Goal: Task Accomplishment & Management: Use online tool/utility

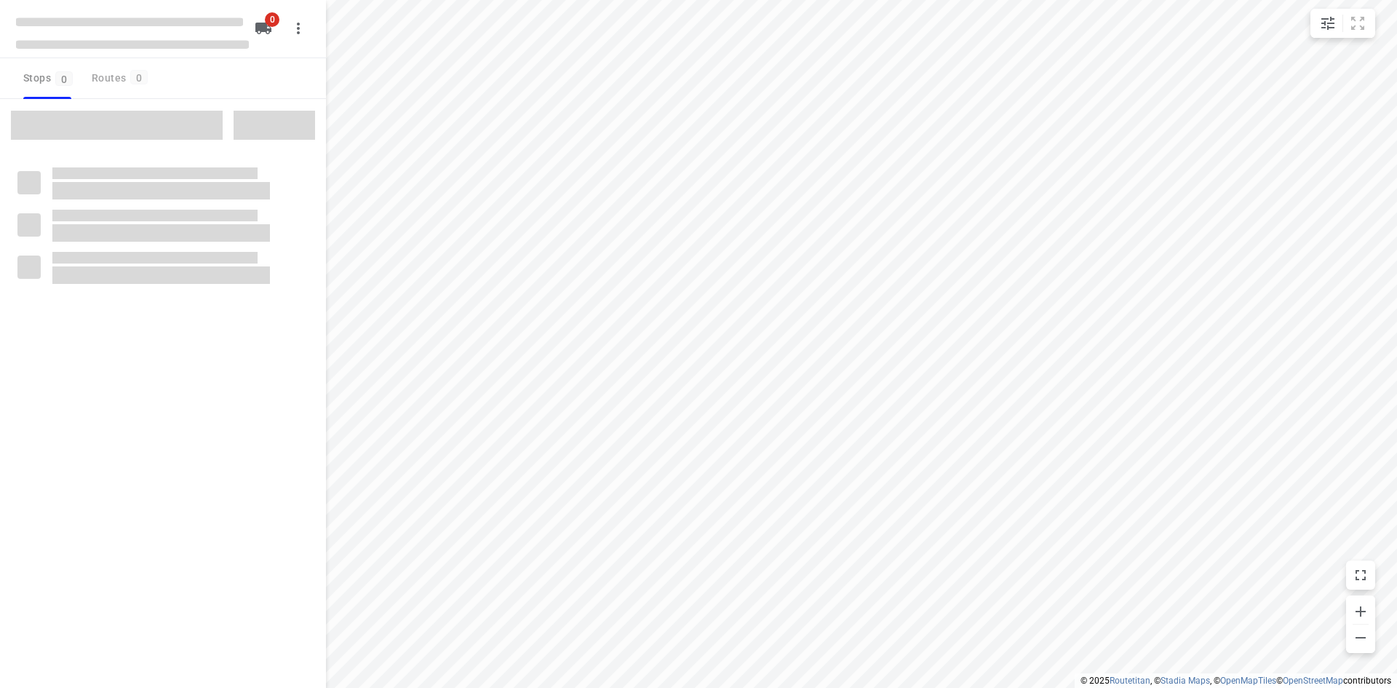
type input "distance"
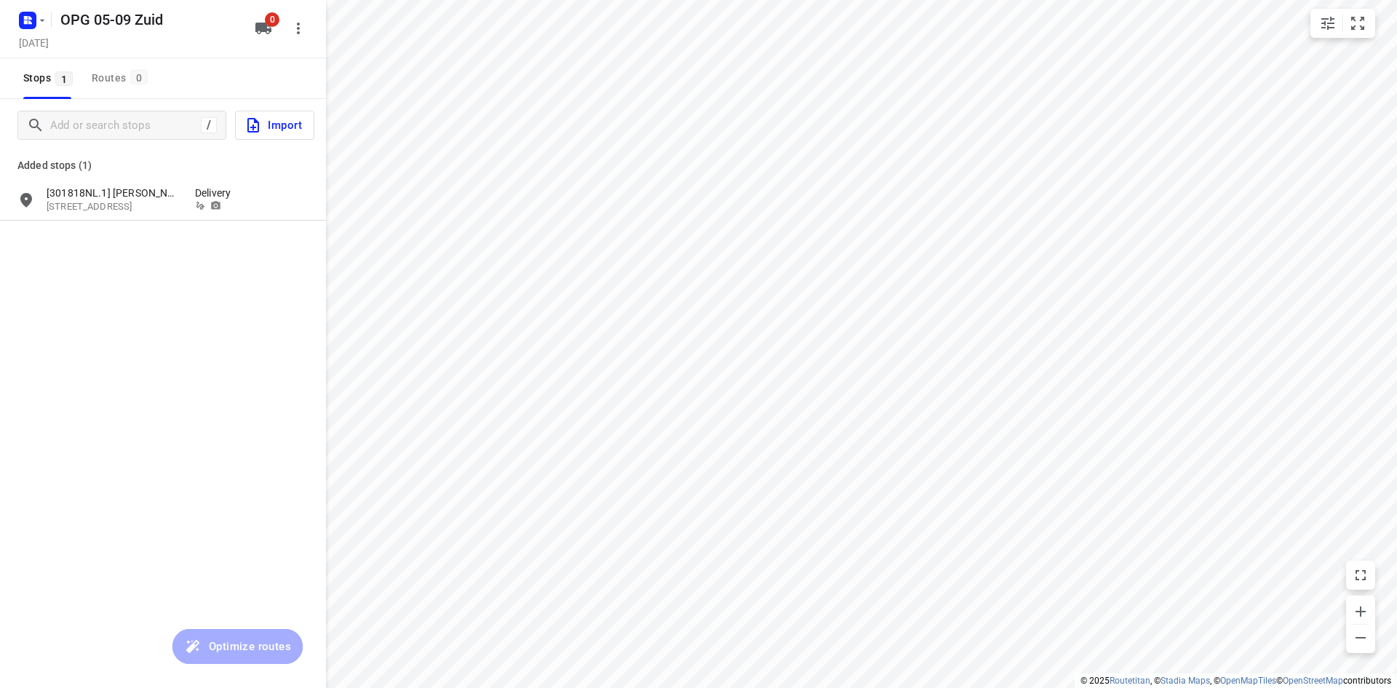
click at [15, 3] on div "OPG 05-09 Zuid [DATE] 0" at bounding box center [163, 29] width 326 height 58
click at [33, 20] on rect "button" at bounding box center [27, 20] width 17 height 17
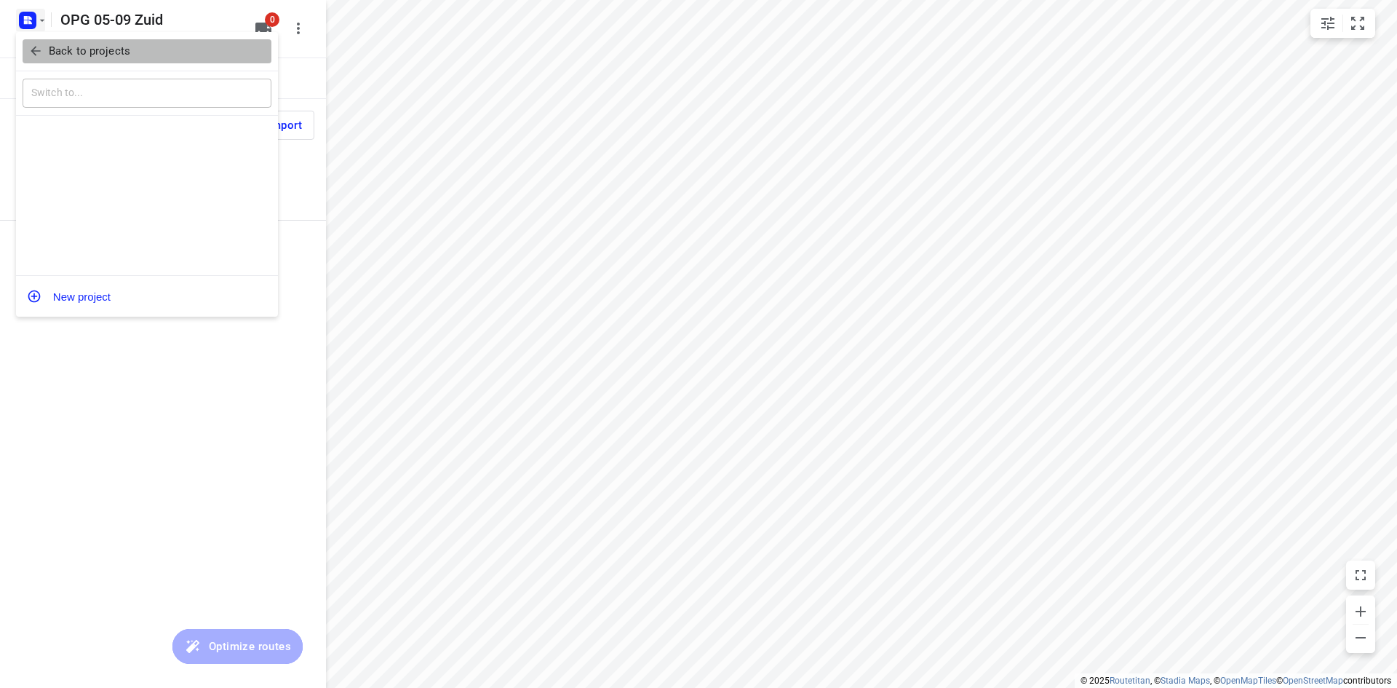
click at [41, 47] on icon "button" at bounding box center [35, 51] width 15 height 15
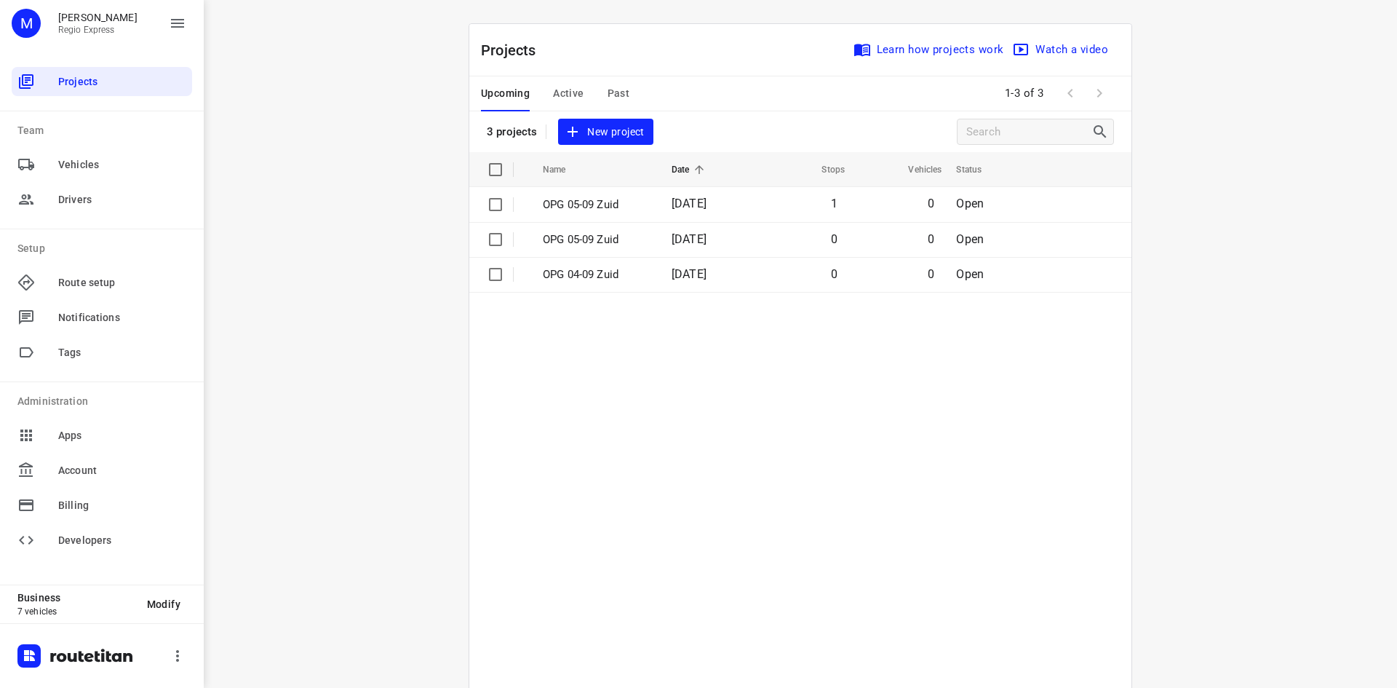
click at [568, 98] on span "Active" at bounding box center [568, 93] width 31 height 18
click at [592, 209] on p "OPG 03-09" at bounding box center [593, 204] width 100 height 17
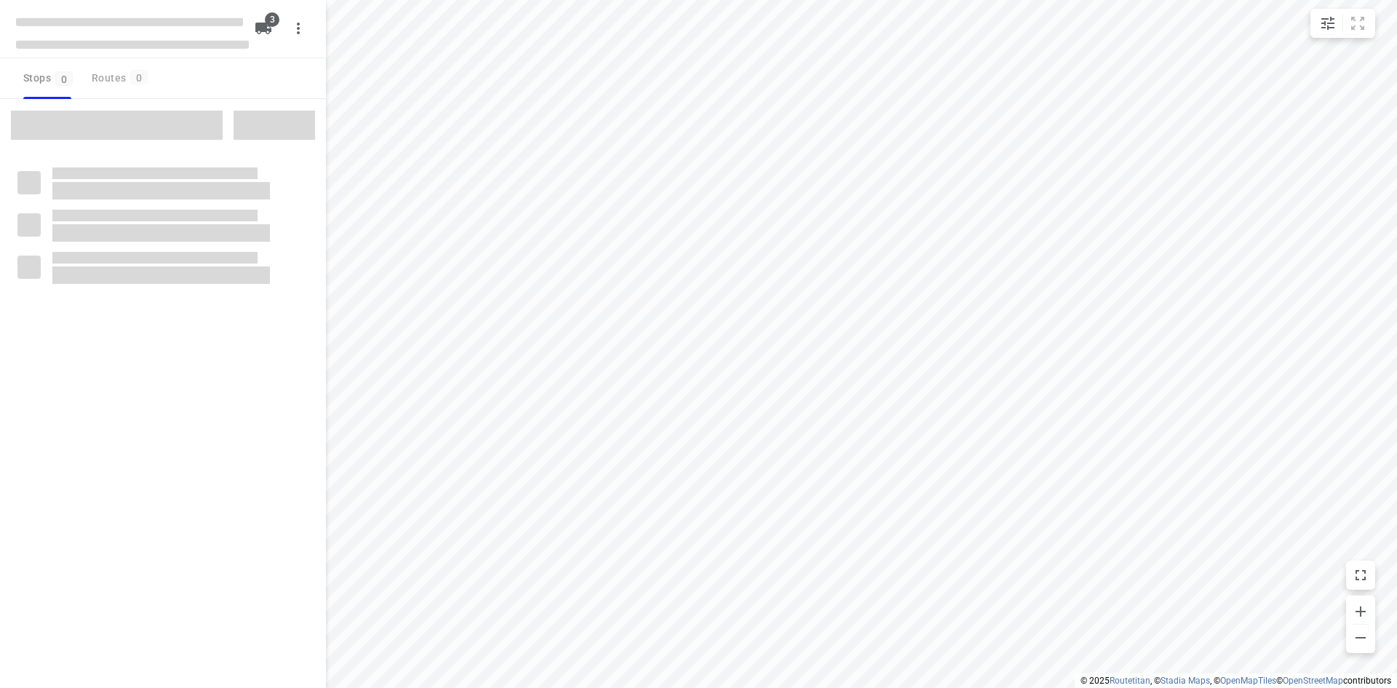
type input "distance"
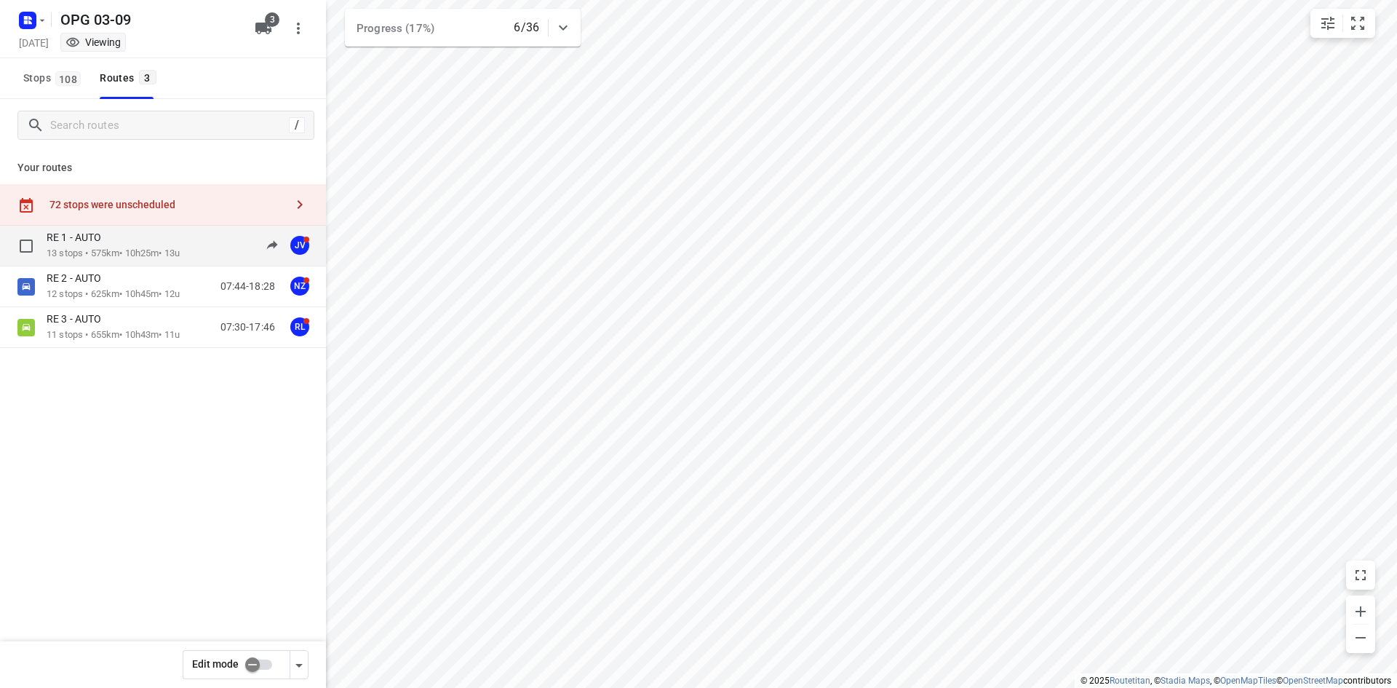
click at [163, 246] on div "RE 1 - AUTO" at bounding box center [113, 239] width 133 height 16
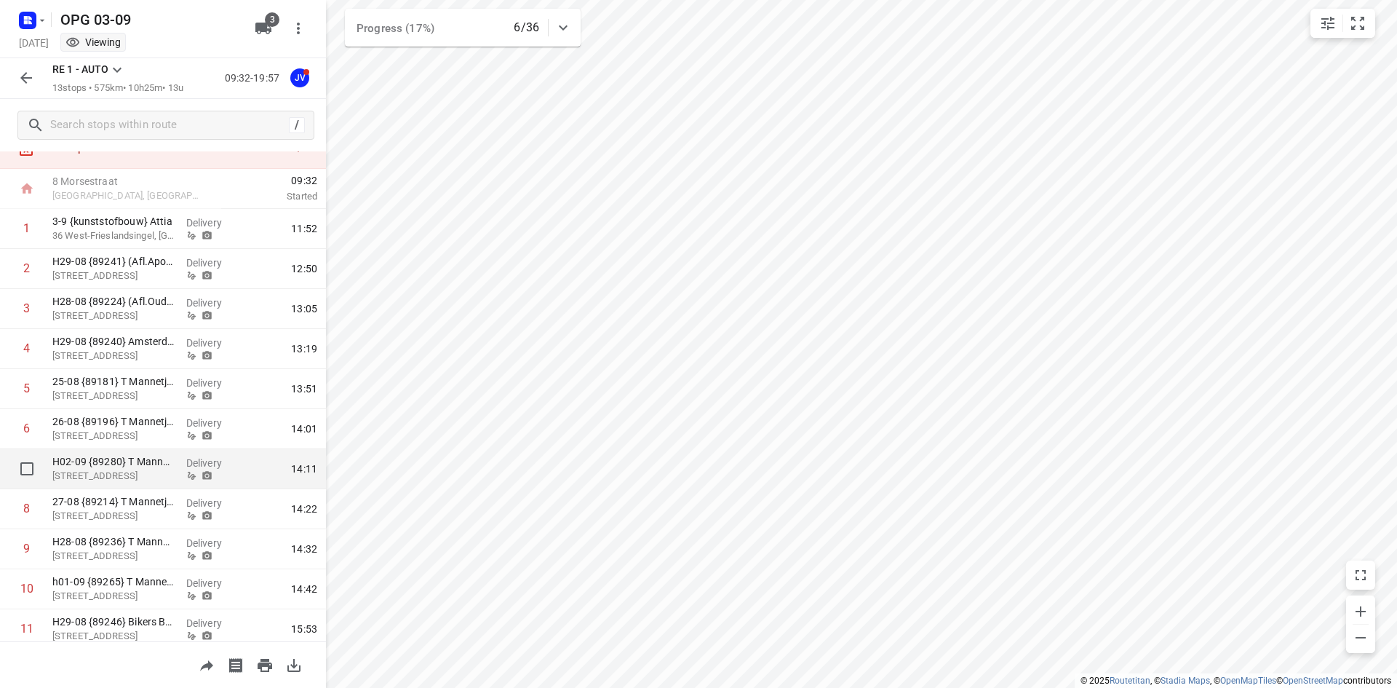
scroll to position [39, 0]
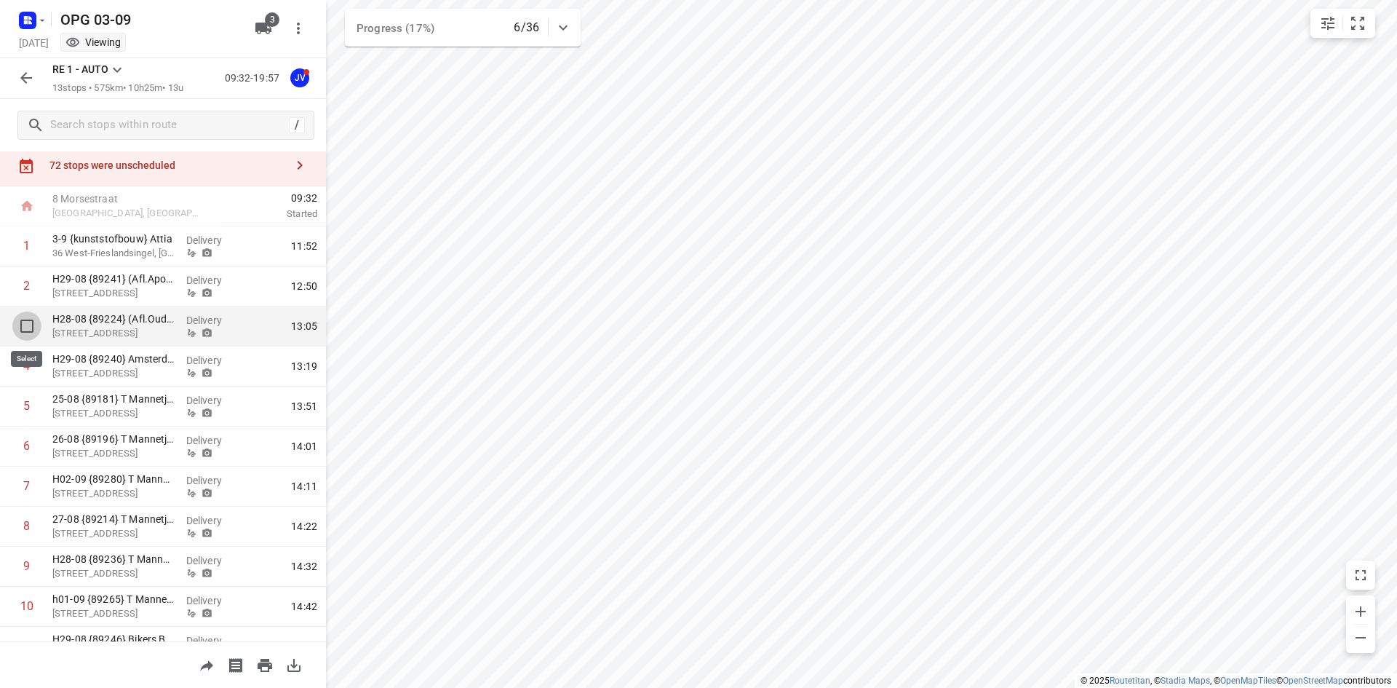
click at [19, 333] on input "checkbox" at bounding box center [26, 325] width 29 height 29
checkbox input "true"
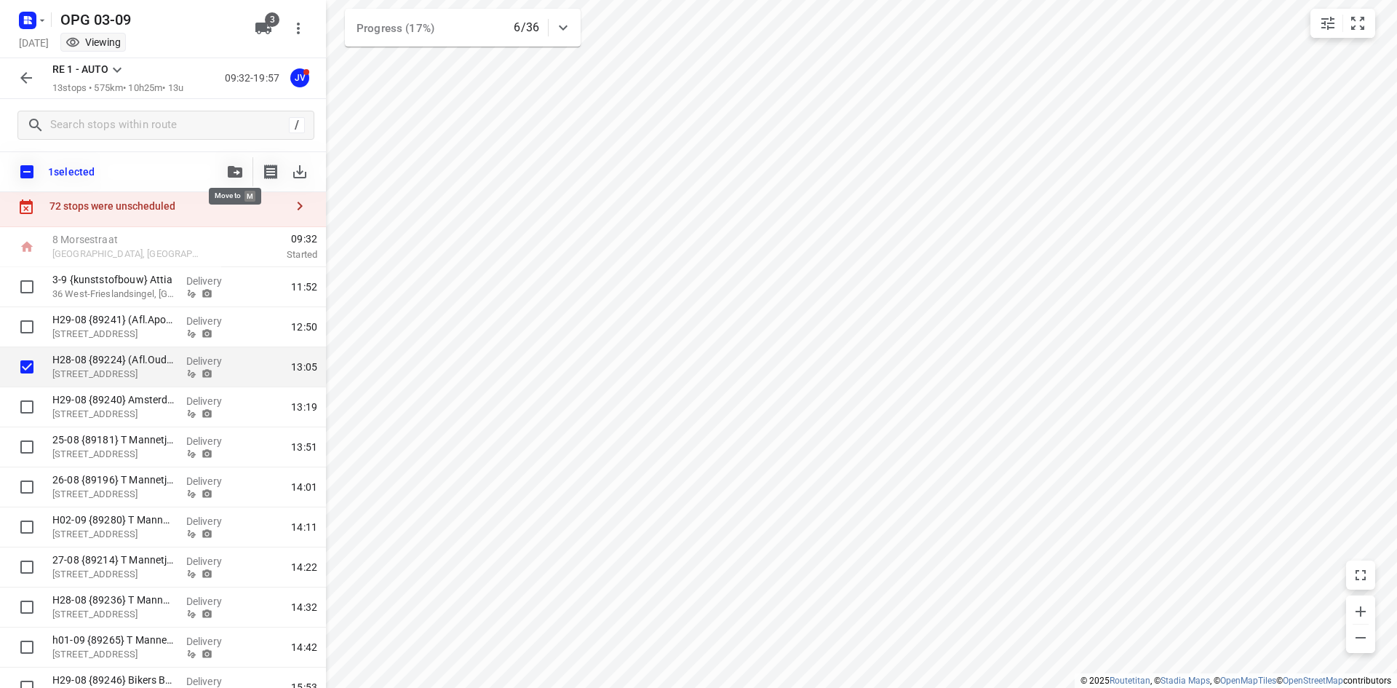
click at [242, 171] on span "button" at bounding box center [234, 172] width 17 height 12
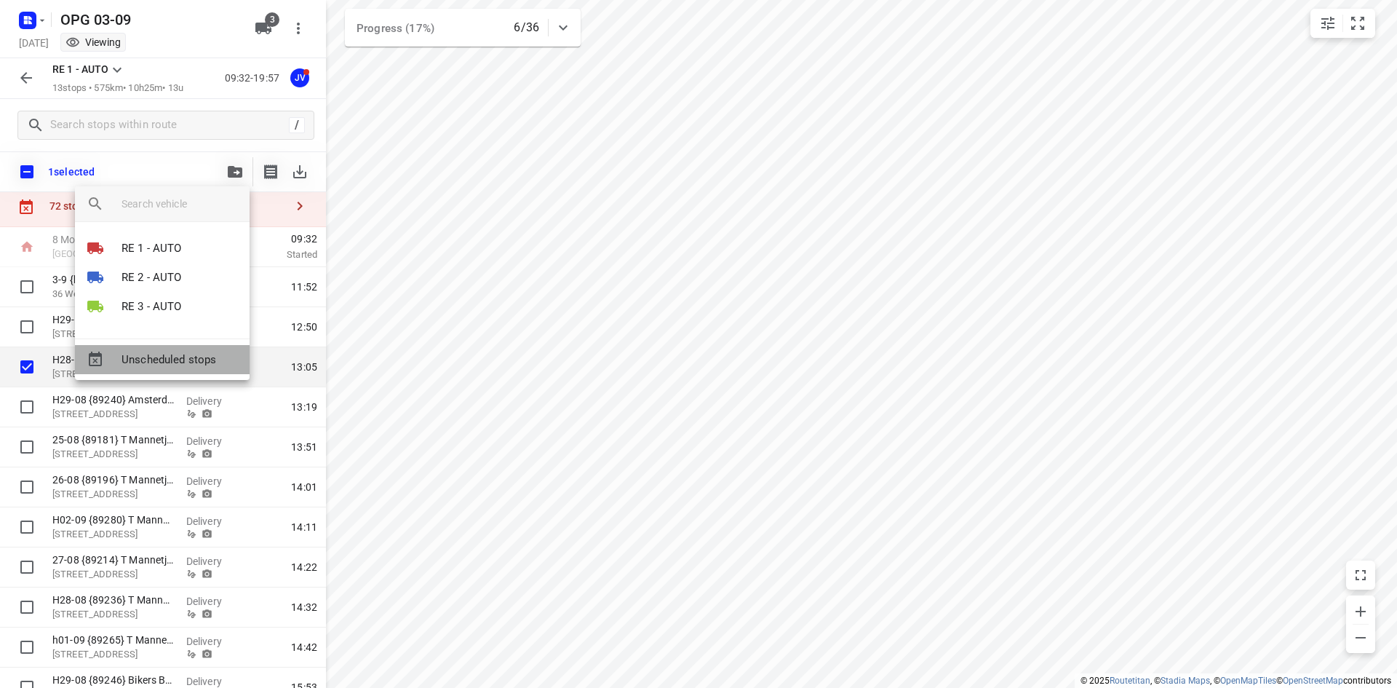
click at [205, 352] on span "Unscheduled stops" at bounding box center [180, 360] width 116 height 17
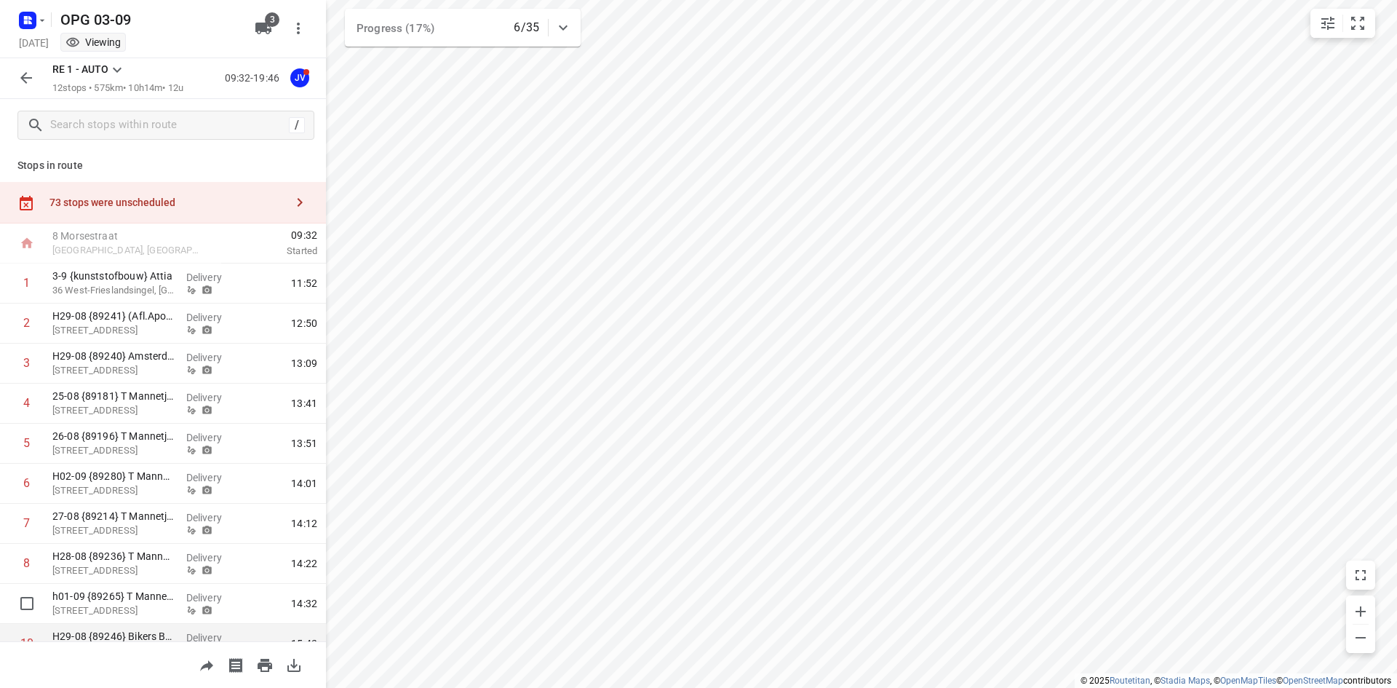
scroll to position [0, 0]
click at [25, 73] on icon "button" at bounding box center [25, 77] width 17 height 17
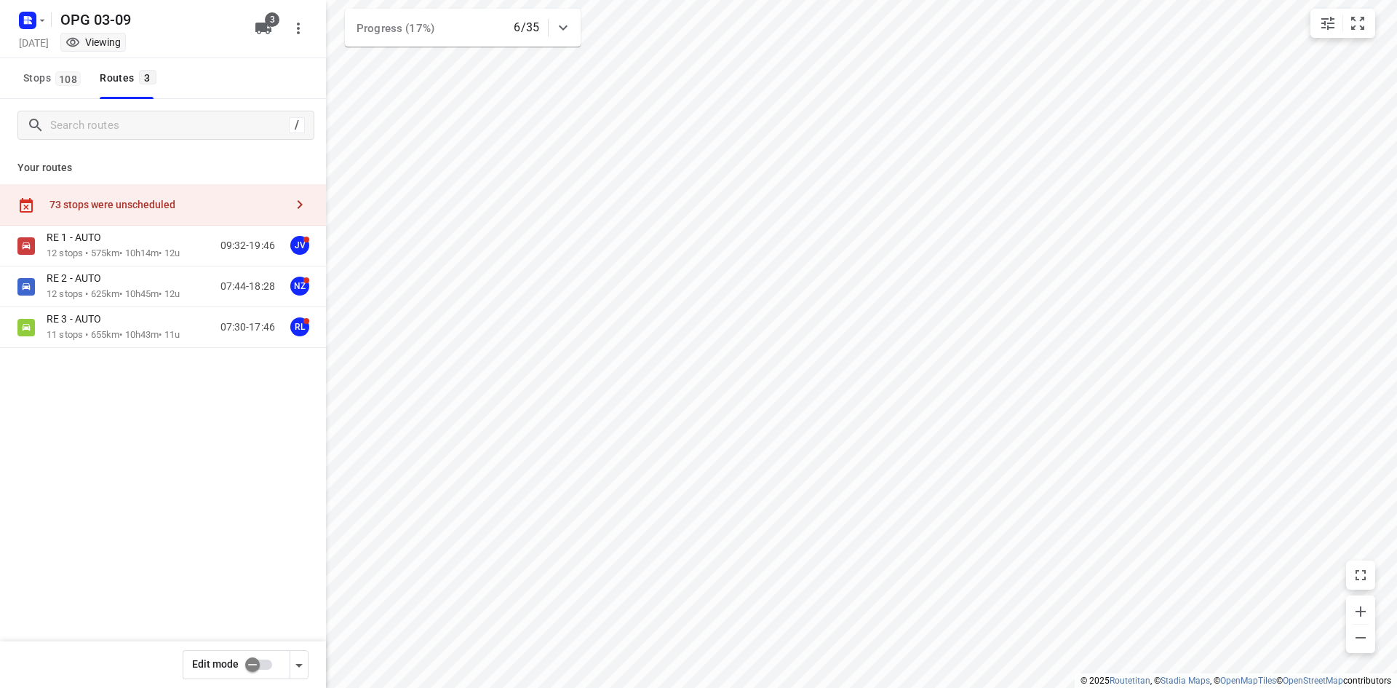
click at [105, 189] on div "73 stops were unscheduled" at bounding box center [163, 204] width 326 height 41
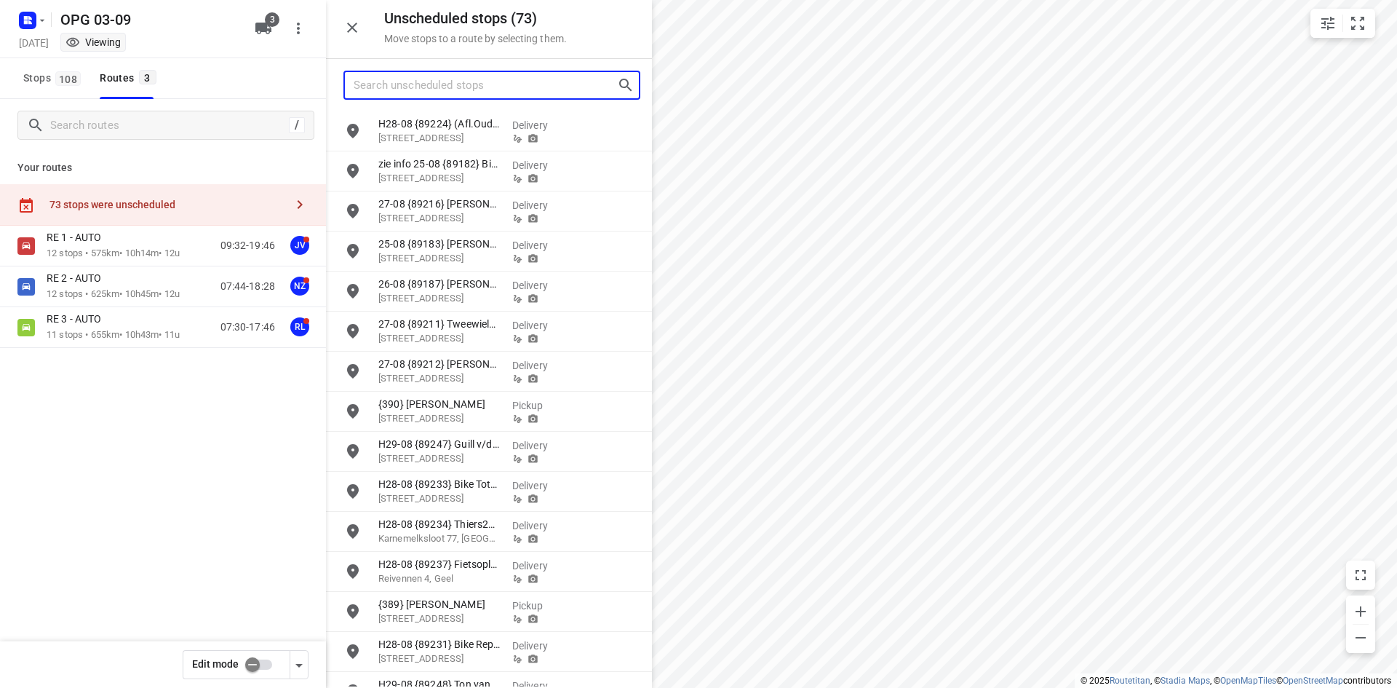
click at [481, 74] on input "Search unscheduled stops" at bounding box center [485, 85] width 263 height 23
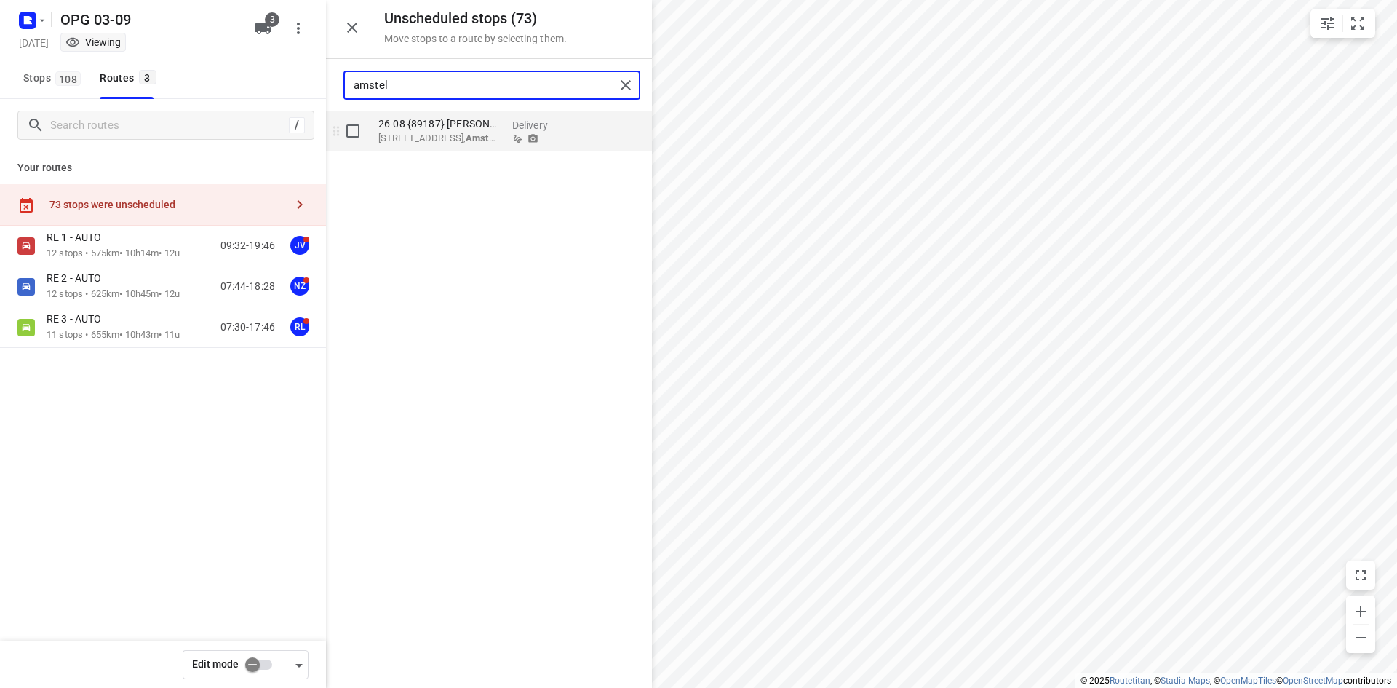
type input "amstel"
click at [496, 130] on p "26-08 {89187} [PERSON_NAME]" at bounding box center [439, 123] width 122 height 15
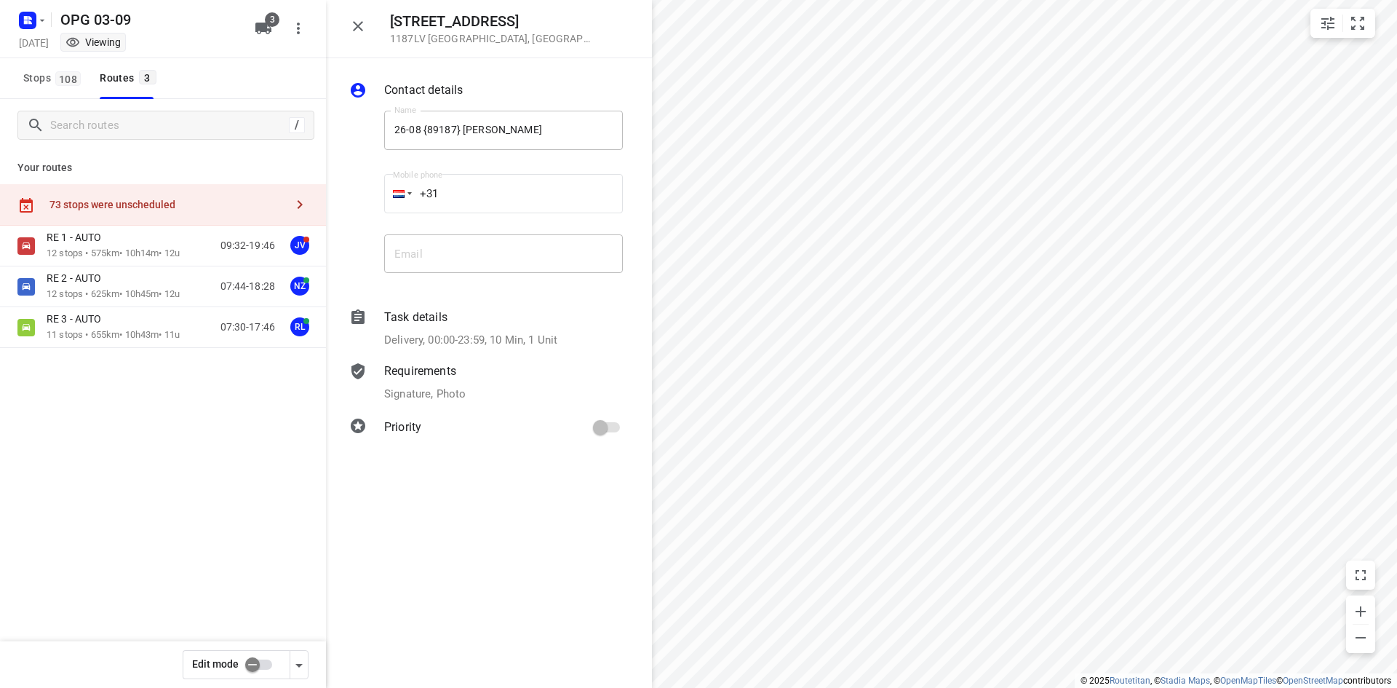
click at [247, 670] on input "checkbox" at bounding box center [252, 665] width 83 height 28
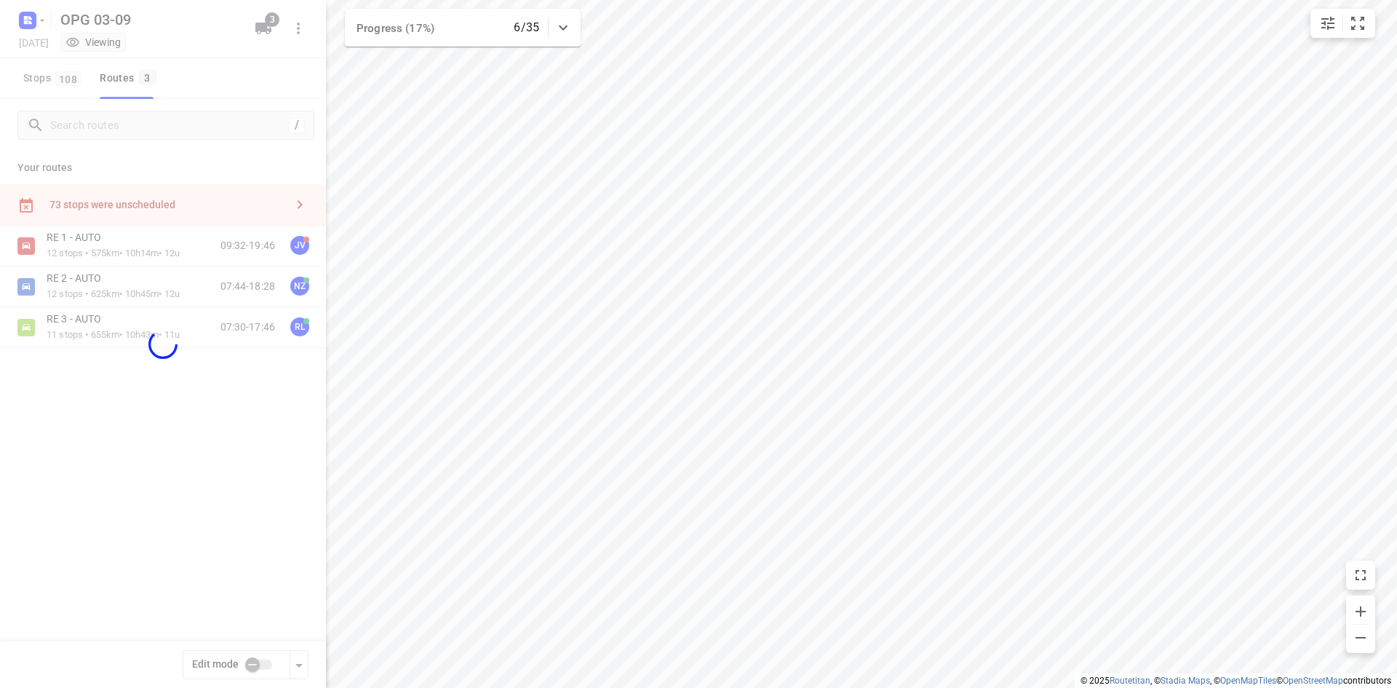
checkbox input "true"
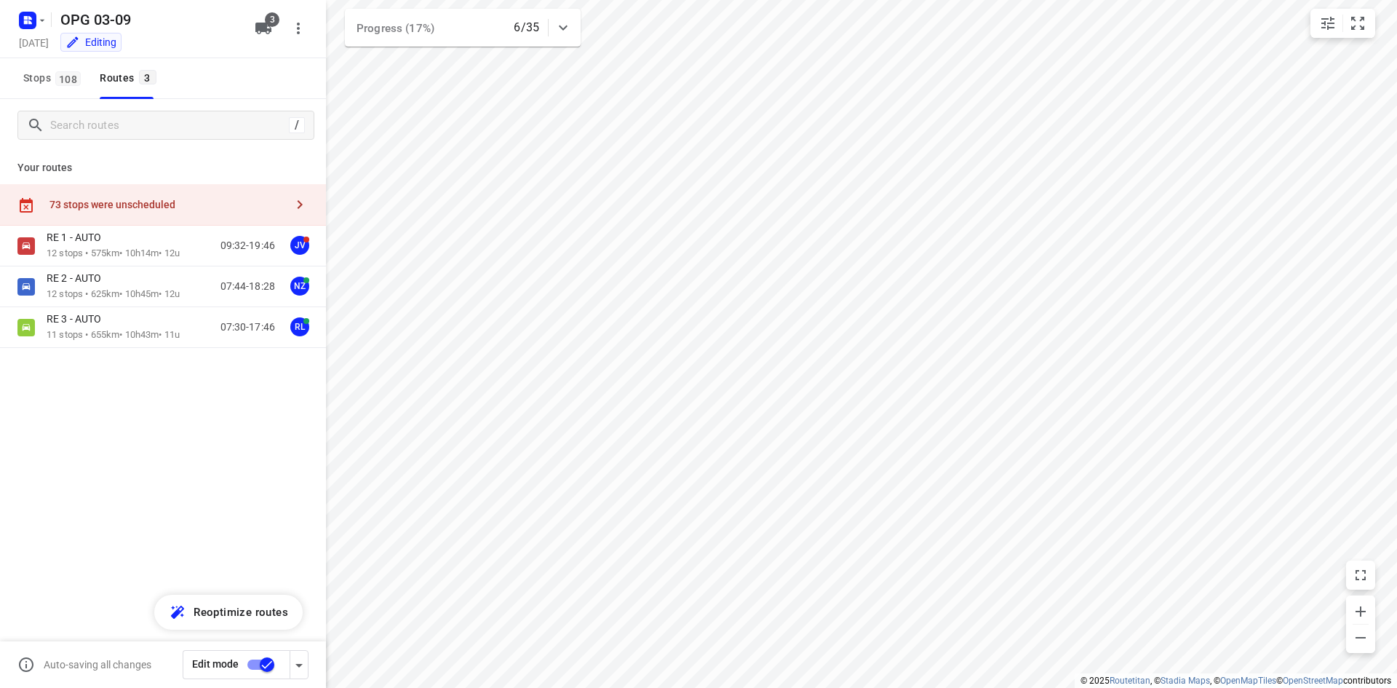
click at [124, 207] on div "73 stops were unscheduled" at bounding box center [167, 205] width 236 height 12
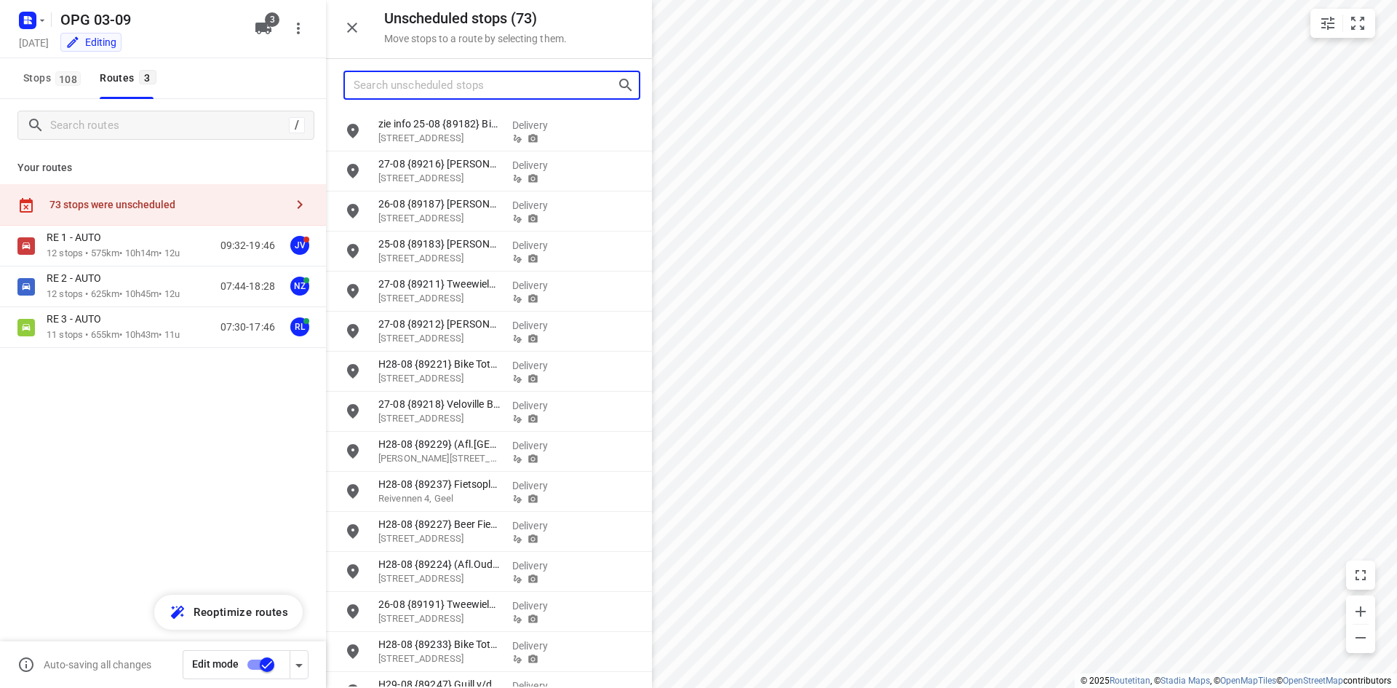
click at [440, 84] on input "Search unscheduled stops" at bounding box center [485, 85] width 263 height 23
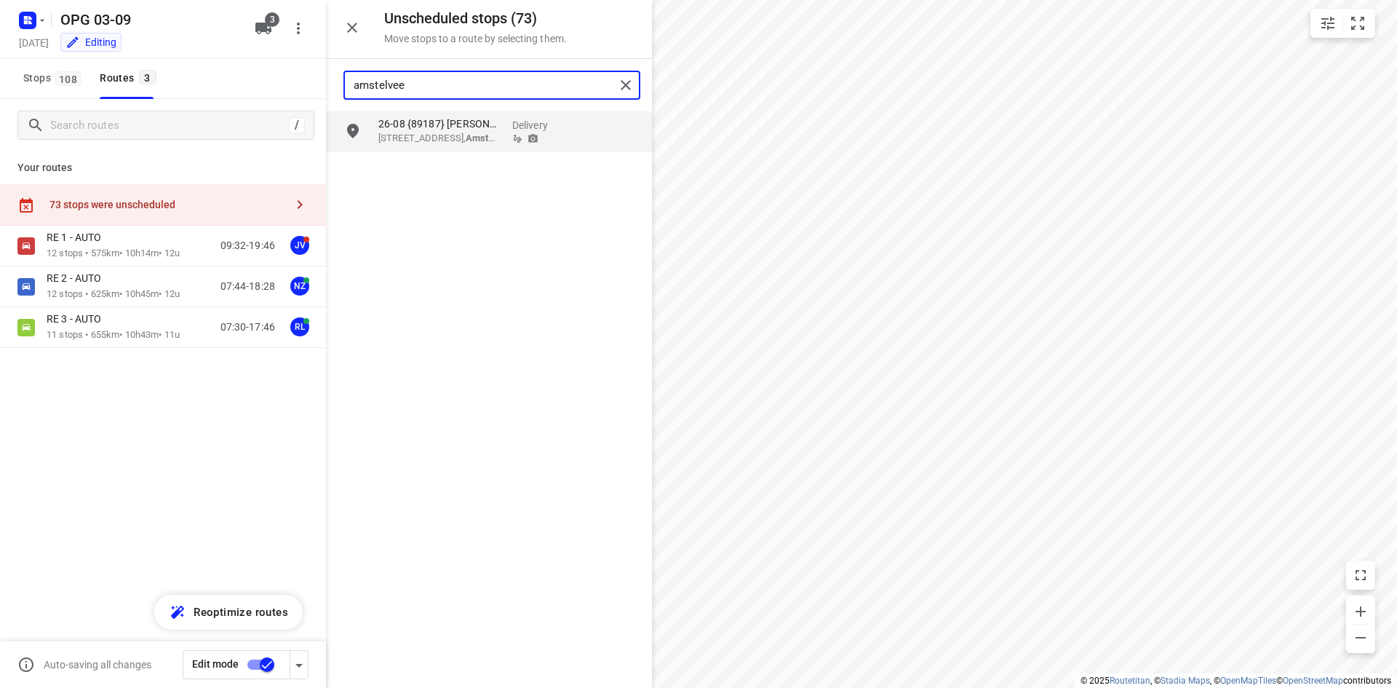
type input "amstelveen"
click at [445, 149] on div "26-08 {89187} NICOOZ Tweewielers [STREET_ADDRESS]" at bounding box center [440, 131] width 134 height 40
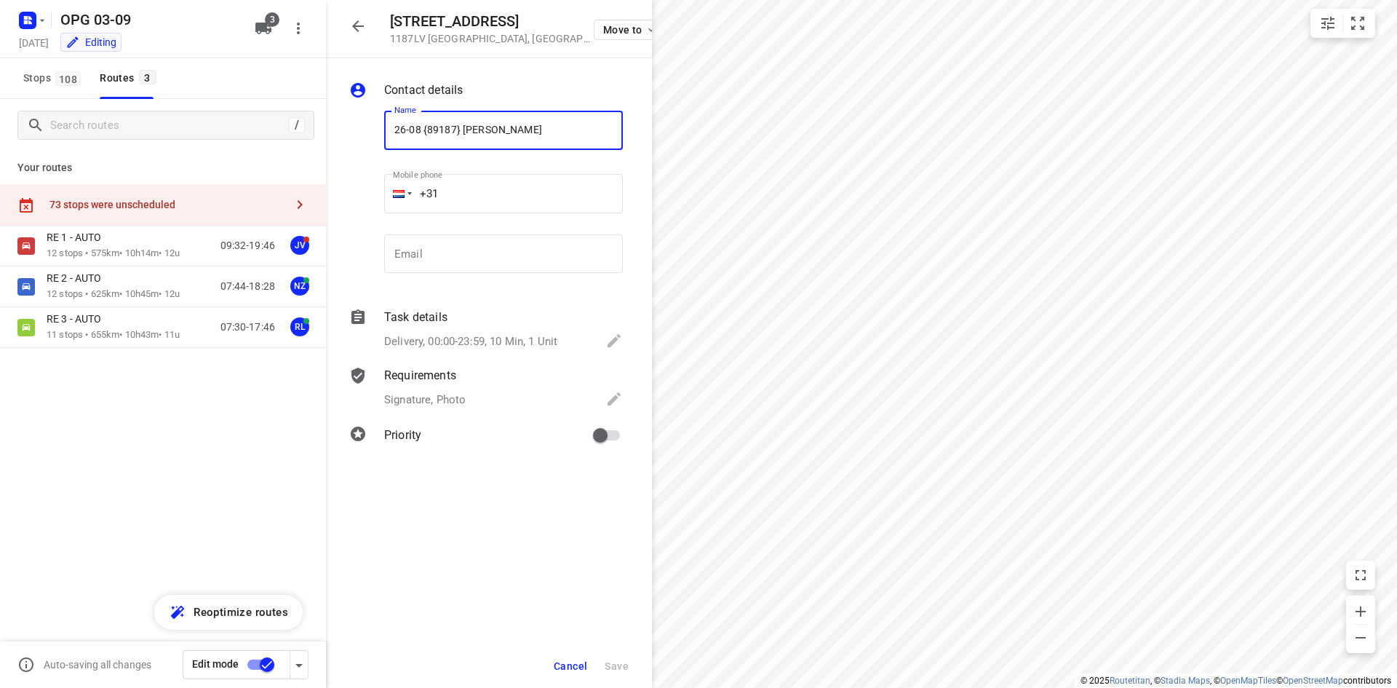
drag, startPoint x: 394, startPoint y: 127, endPoint x: 419, endPoint y: 130, distance: 25.7
click at [419, 130] on input "26-08 {89187} [PERSON_NAME]" at bounding box center [503, 130] width 239 height 39
type input "B4-9 {89187} NICOOZ Tweewielers"
click at [629, 678] on button "Save" at bounding box center [617, 666] width 36 height 26
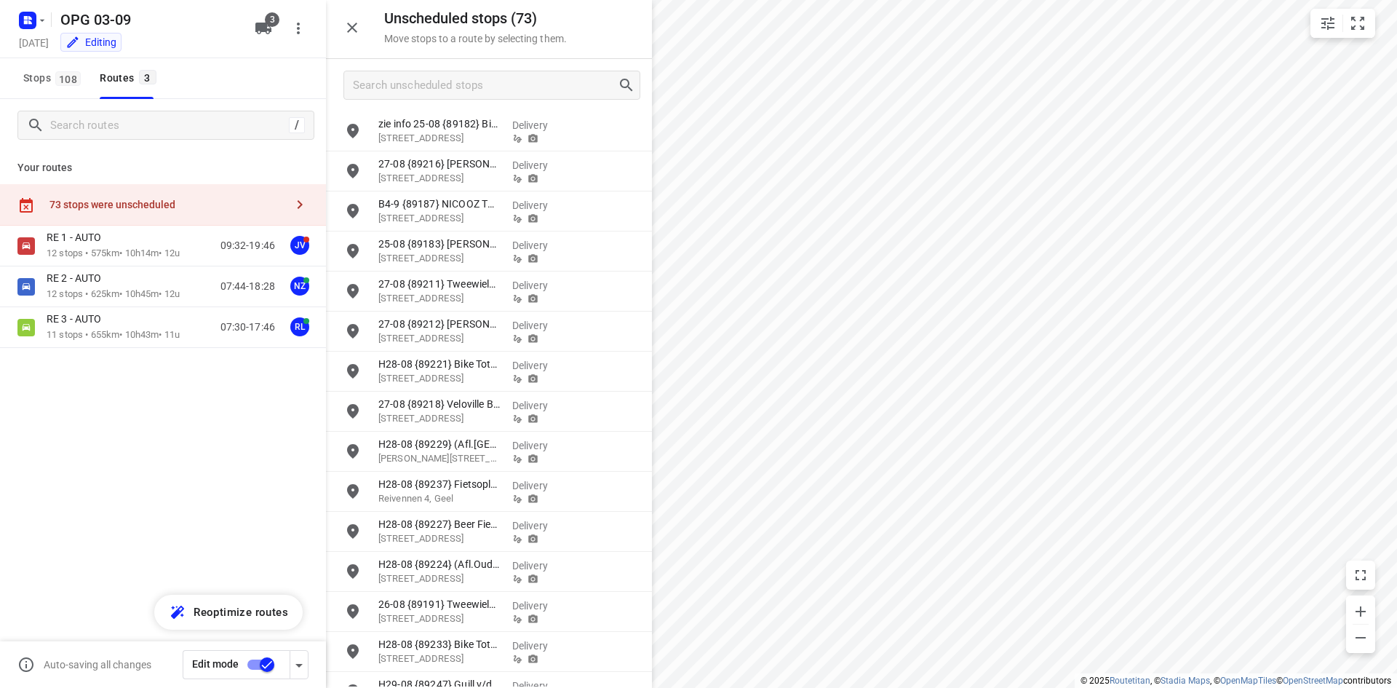
click at [355, 25] on icon "button" at bounding box center [352, 28] width 10 height 10
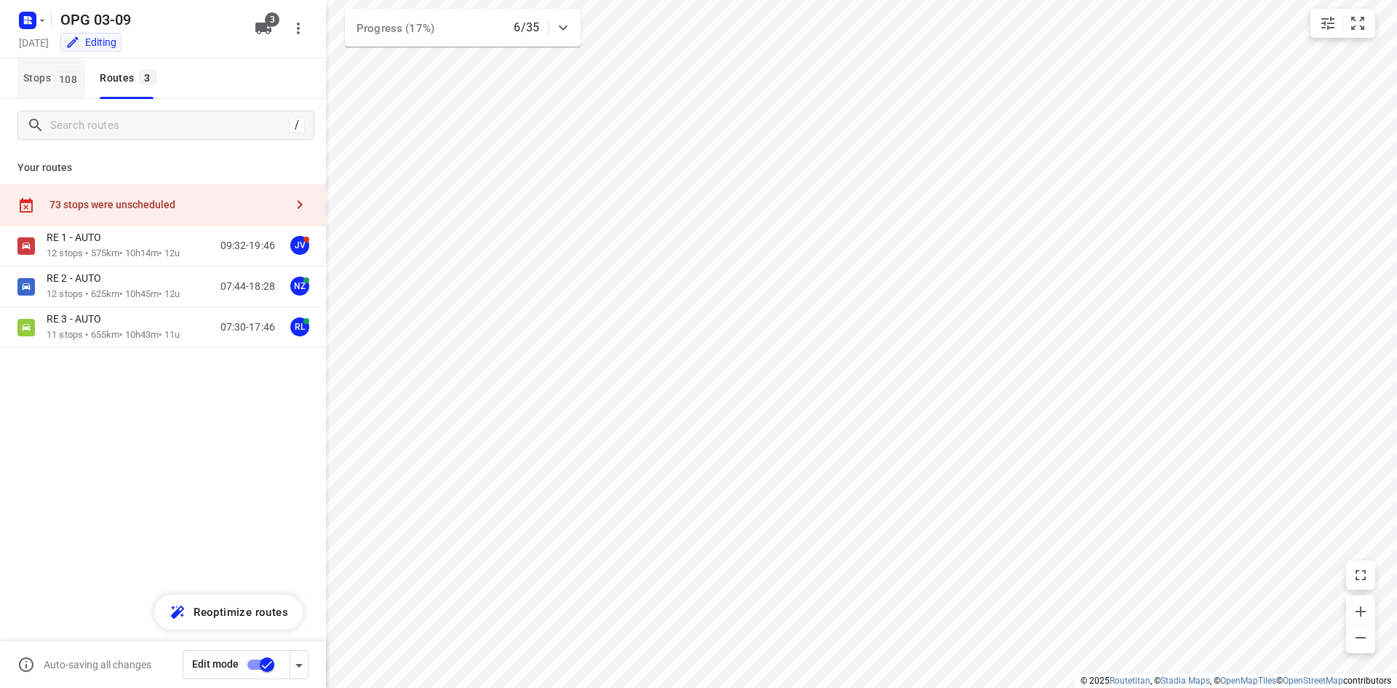
click at [60, 83] on span "108" at bounding box center [67, 78] width 25 height 15
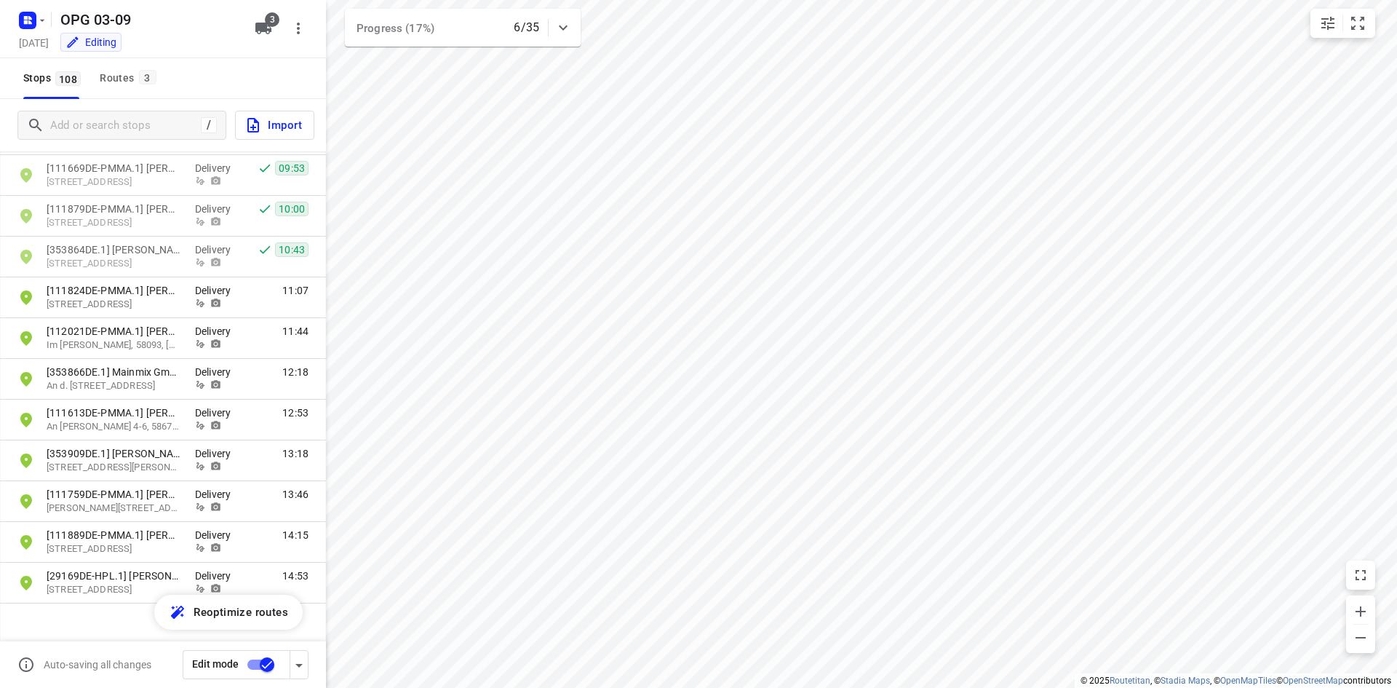
scroll to position [4052, 0]
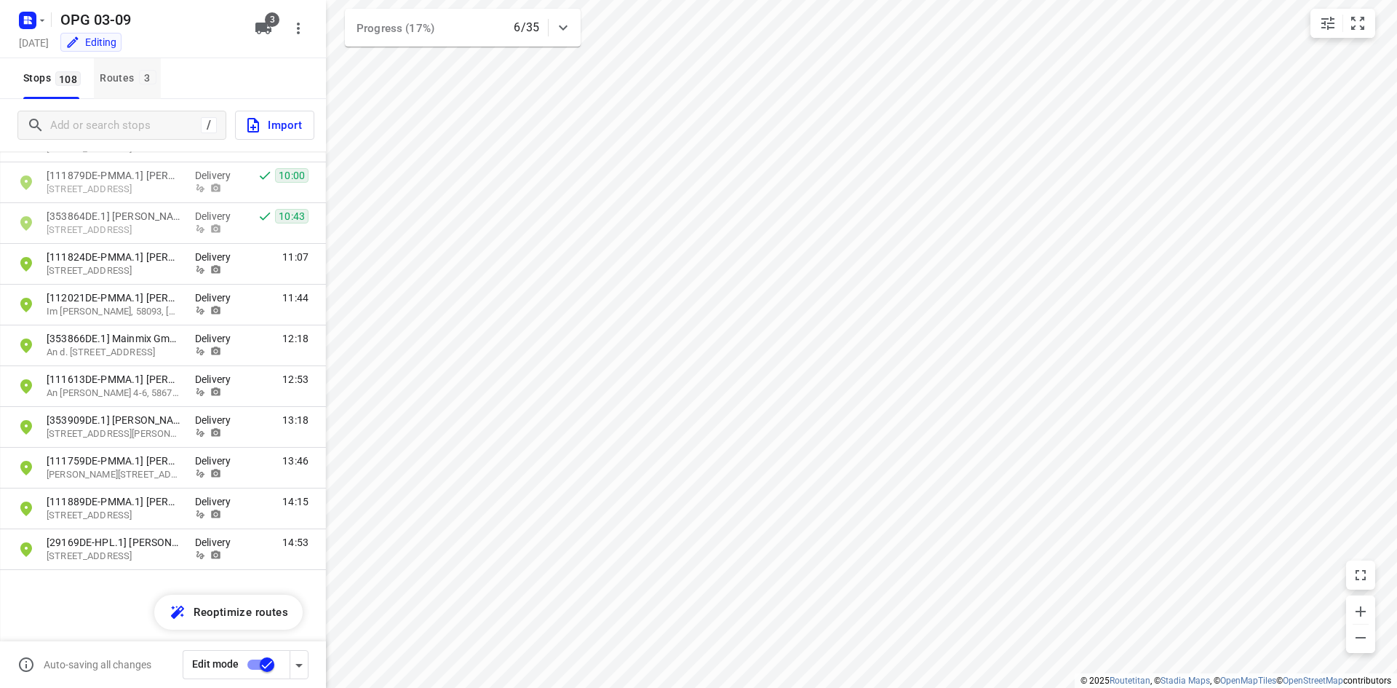
click at [156, 92] on button "Routes 3" at bounding box center [127, 78] width 66 height 41
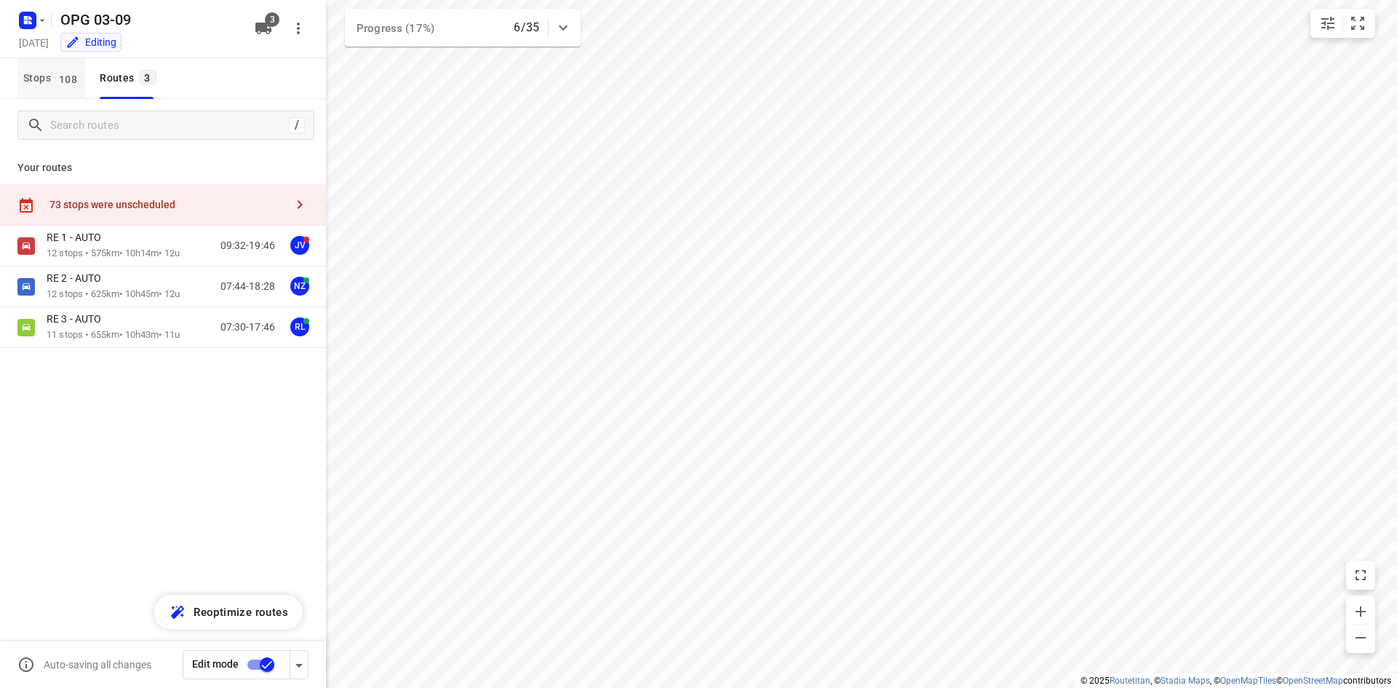
click at [74, 83] on span "108" at bounding box center [67, 78] width 25 height 15
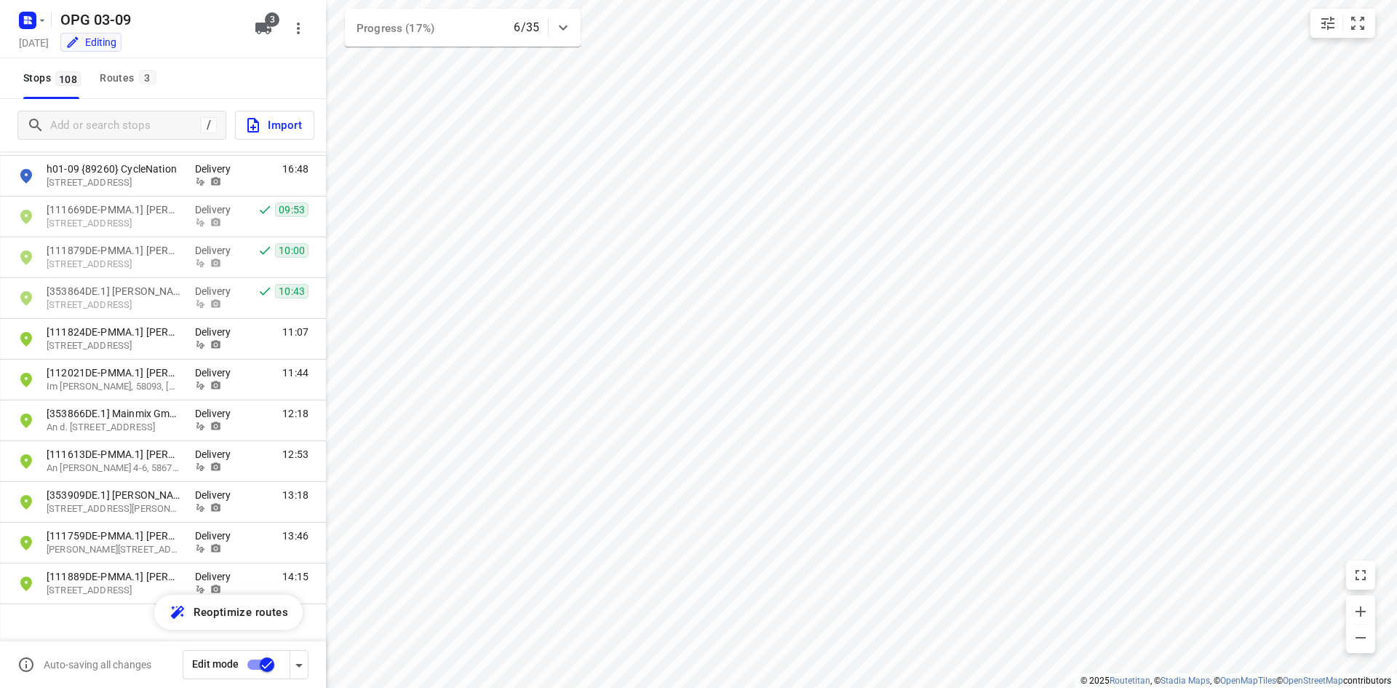
scroll to position [3907, 0]
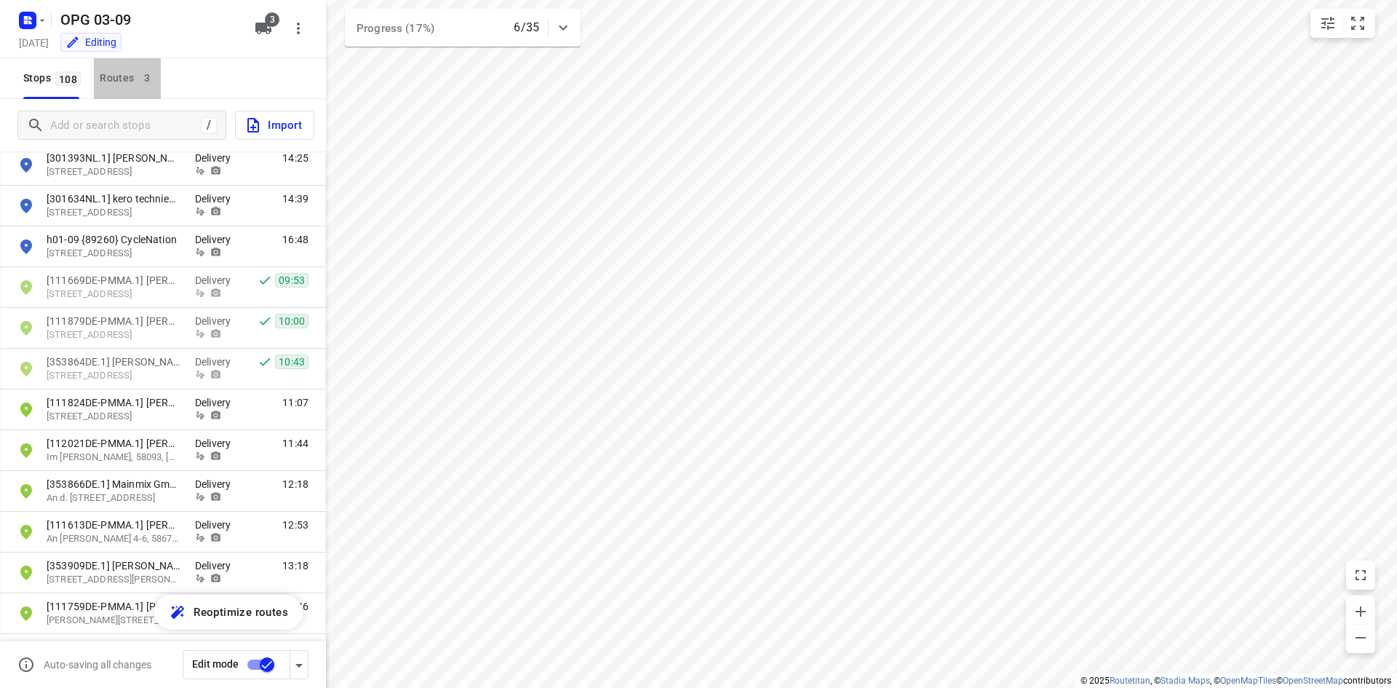
click at [152, 81] on span "3" at bounding box center [147, 77] width 17 height 15
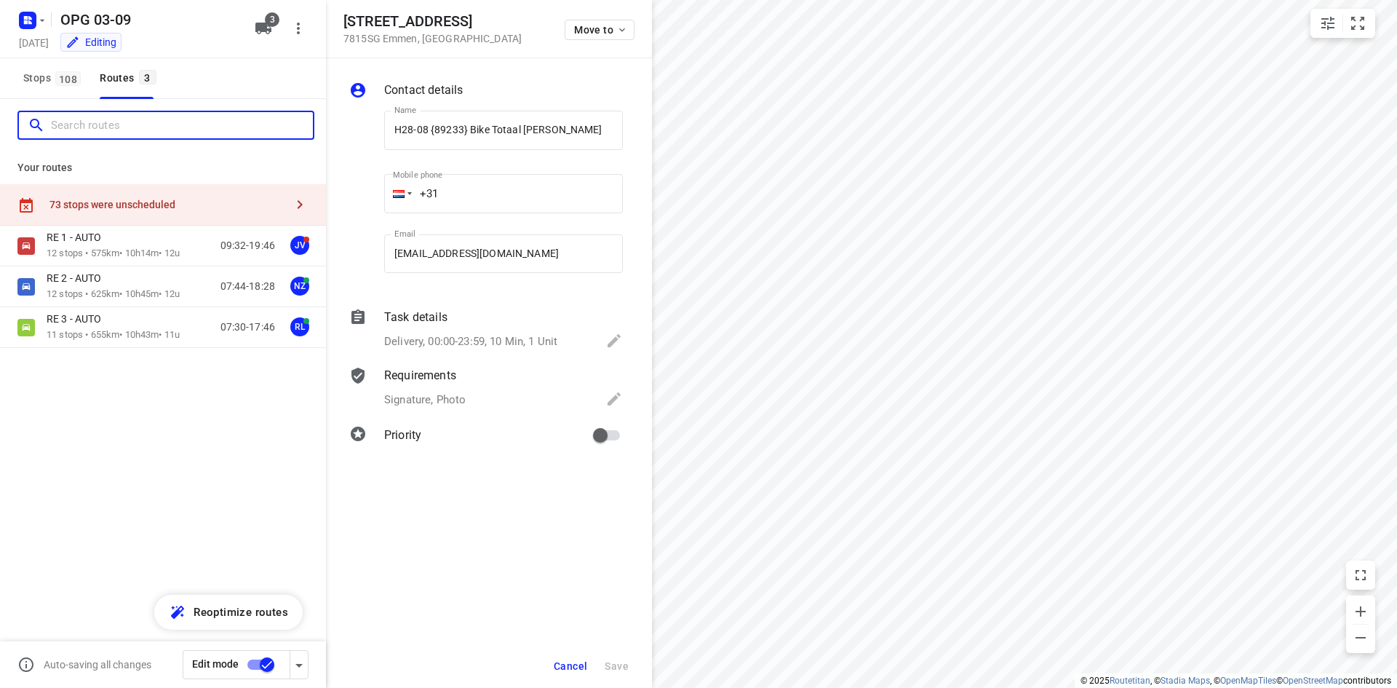
click at [103, 129] on input "Search routes" at bounding box center [182, 125] width 262 height 23
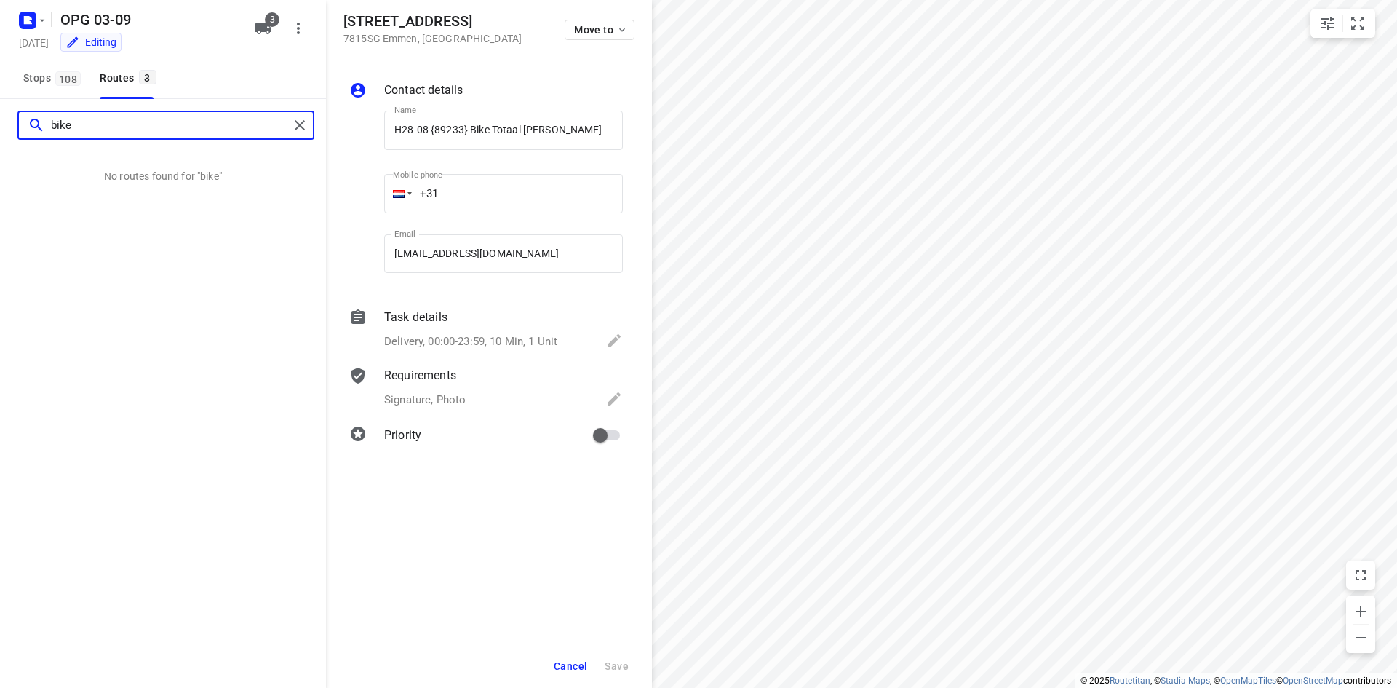
type input "bike"
click at [64, 76] on span "108" at bounding box center [67, 78] width 25 height 15
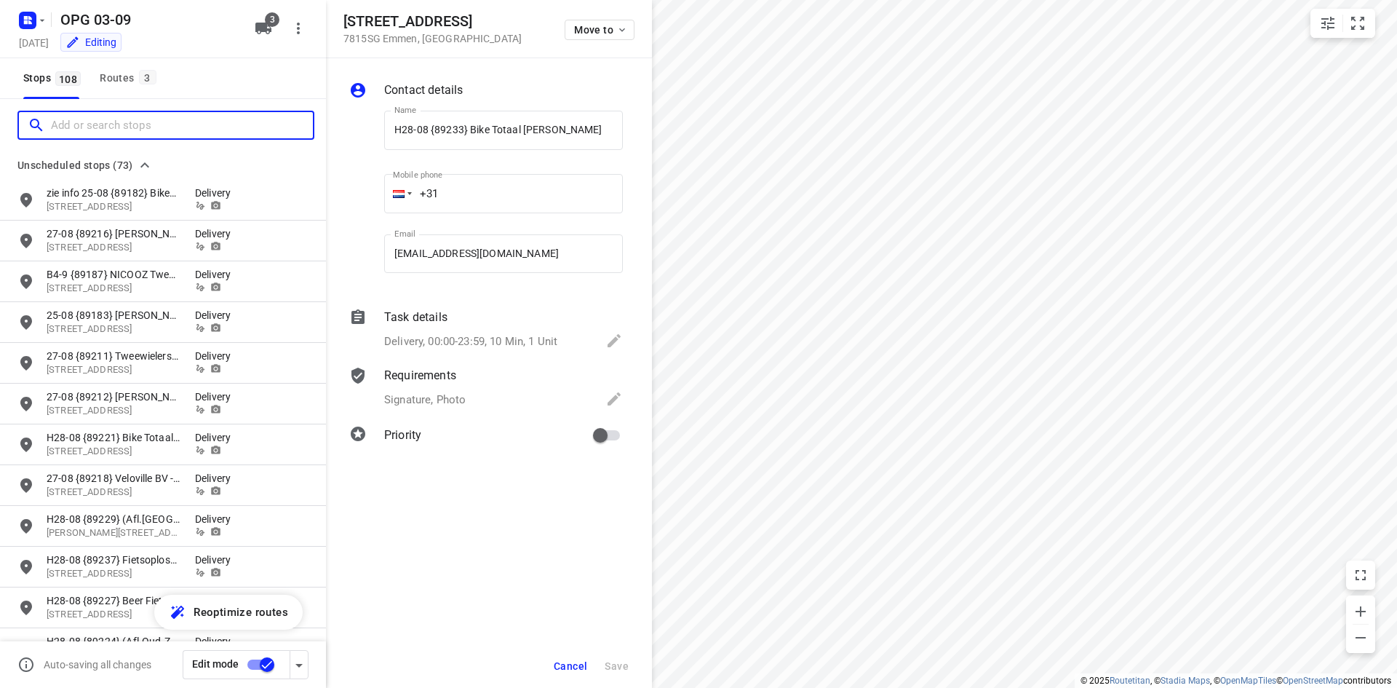
click at [83, 126] on input "Add or search stops" at bounding box center [182, 125] width 262 height 23
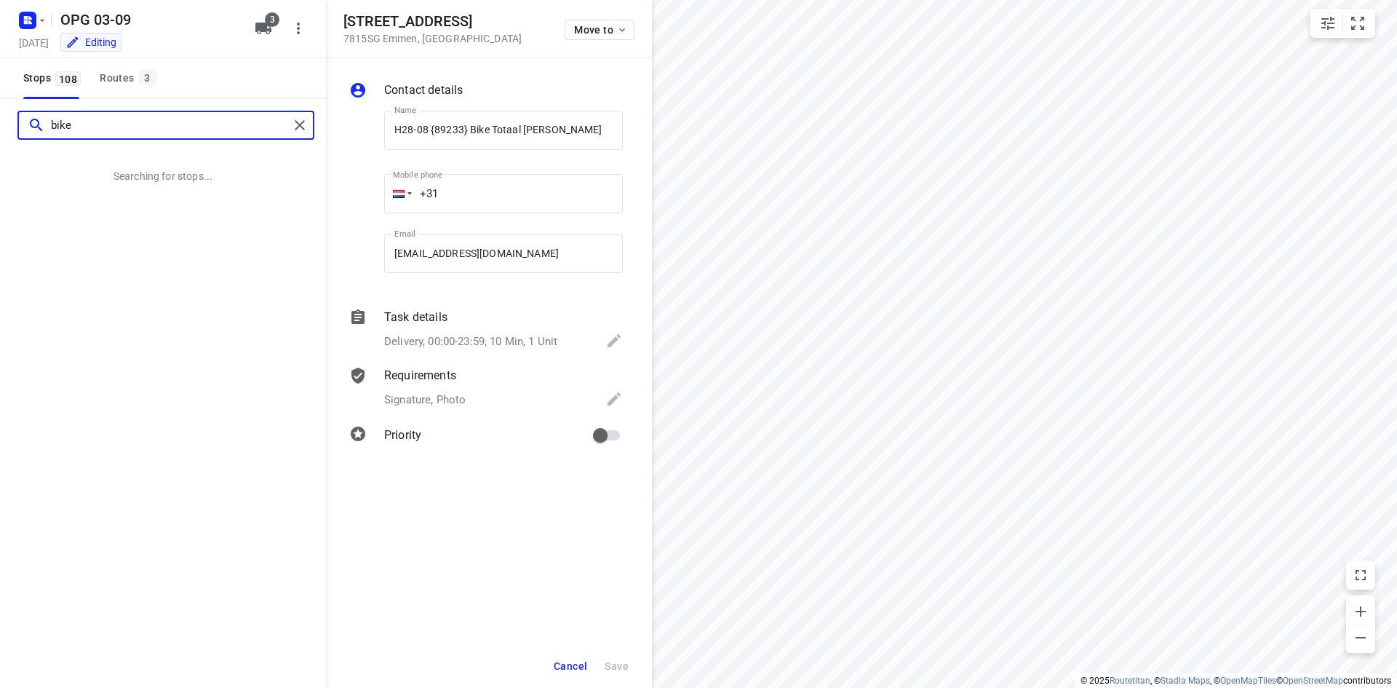
type input "bike"
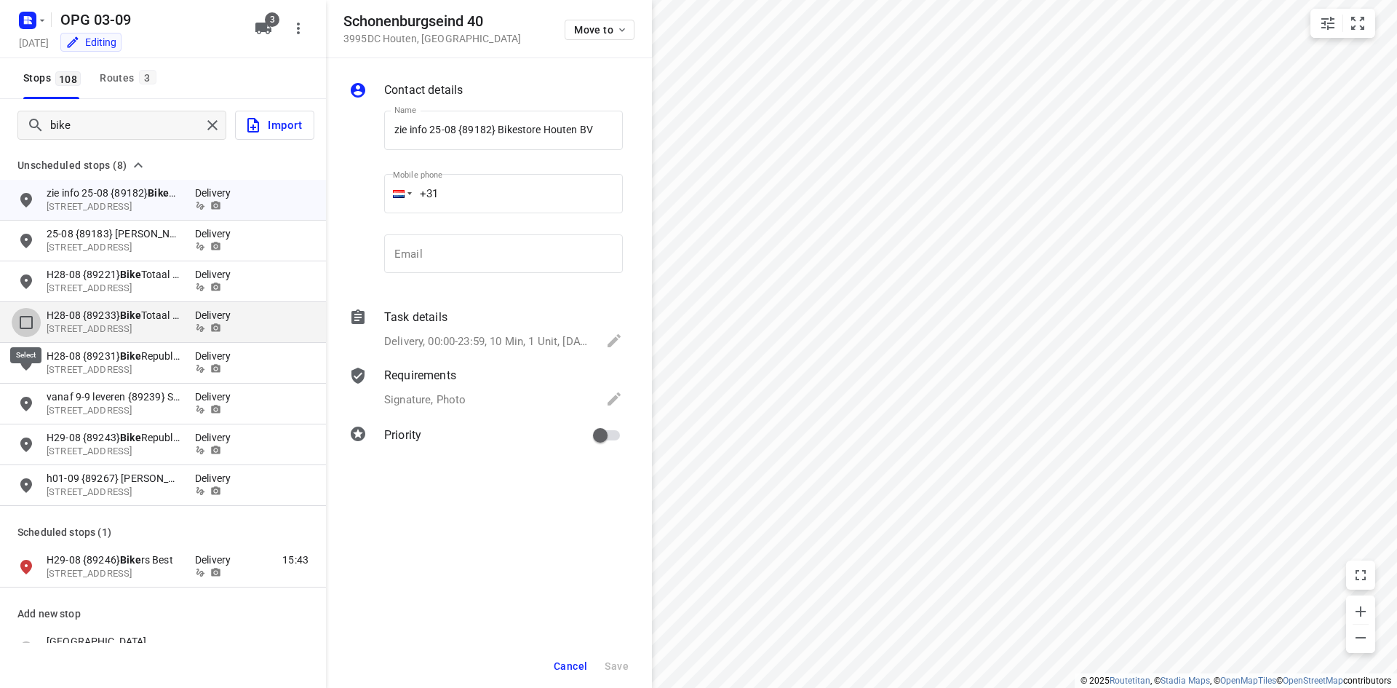
click at [27, 319] on input "grid" at bounding box center [26, 322] width 29 height 29
checkbox input "true"
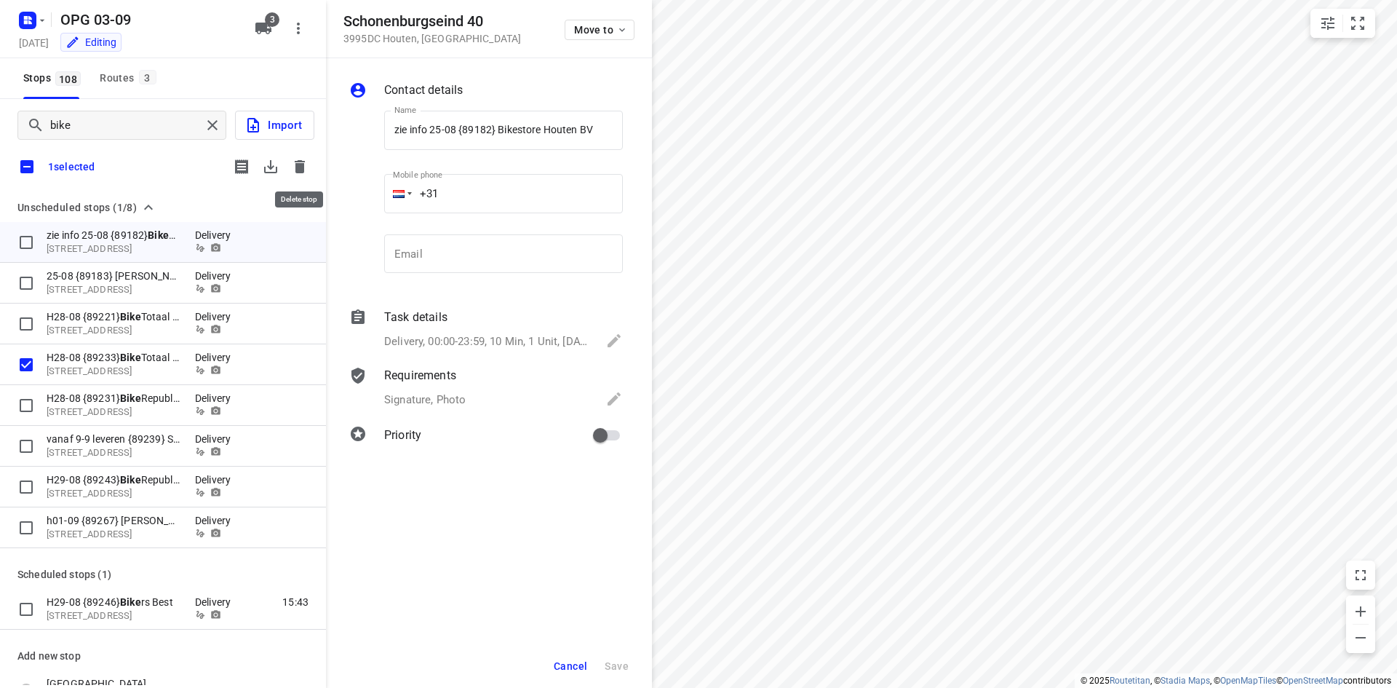
click at [309, 165] on button "button" at bounding box center [299, 166] width 29 height 29
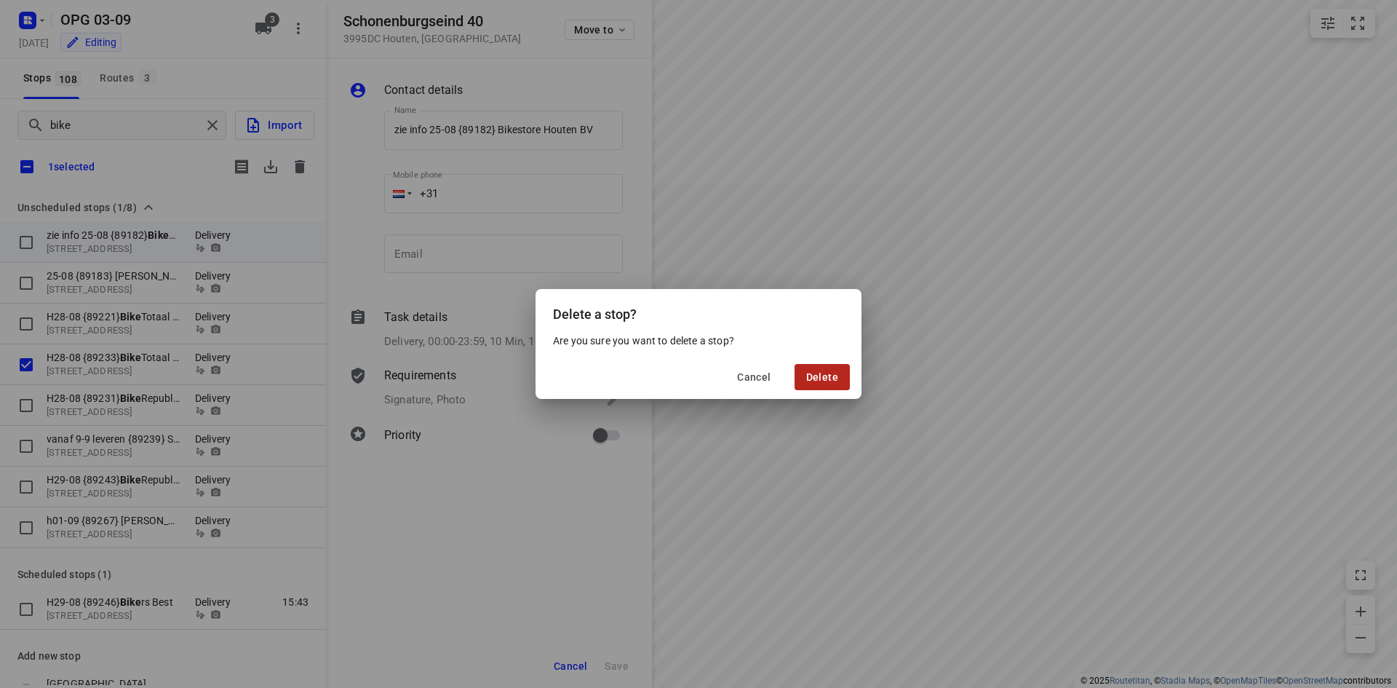
click at [849, 381] on button "Delete" at bounding box center [822, 377] width 55 height 26
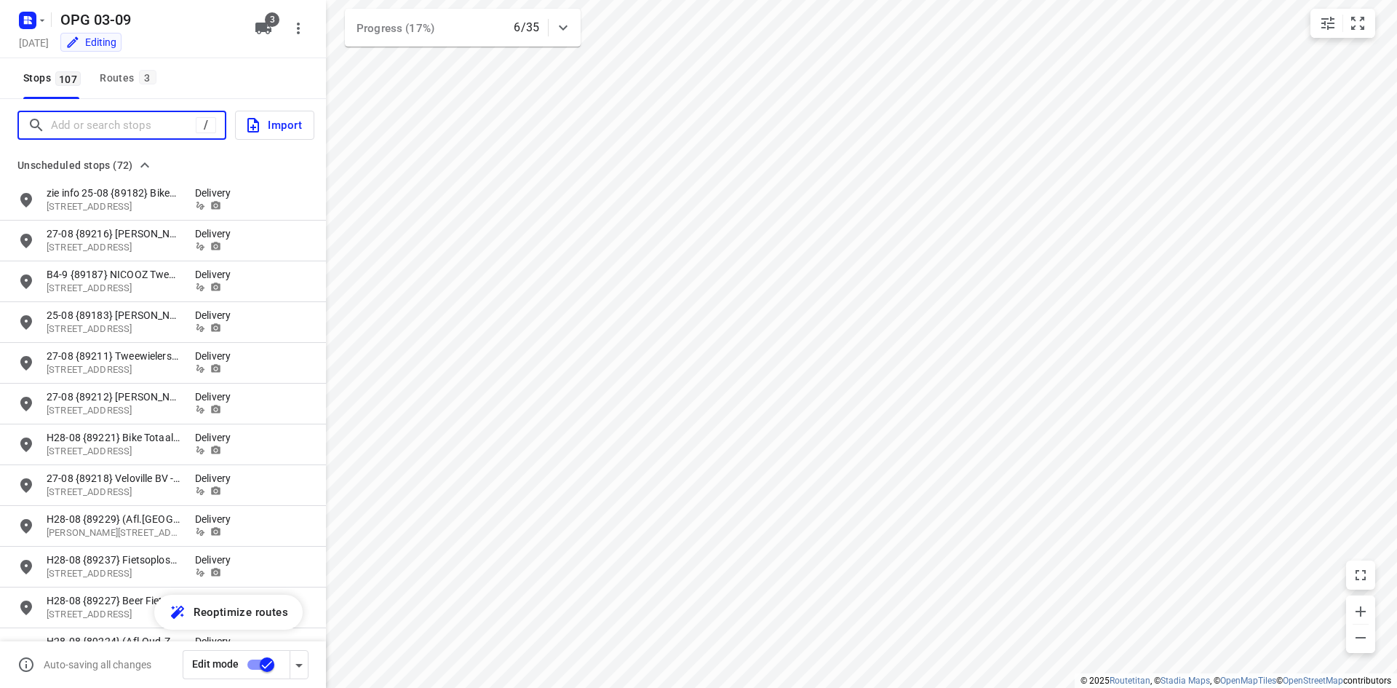
click at [159, 124] on input "Add or search stops" at bounding box center [123, 125] width 145 height 23
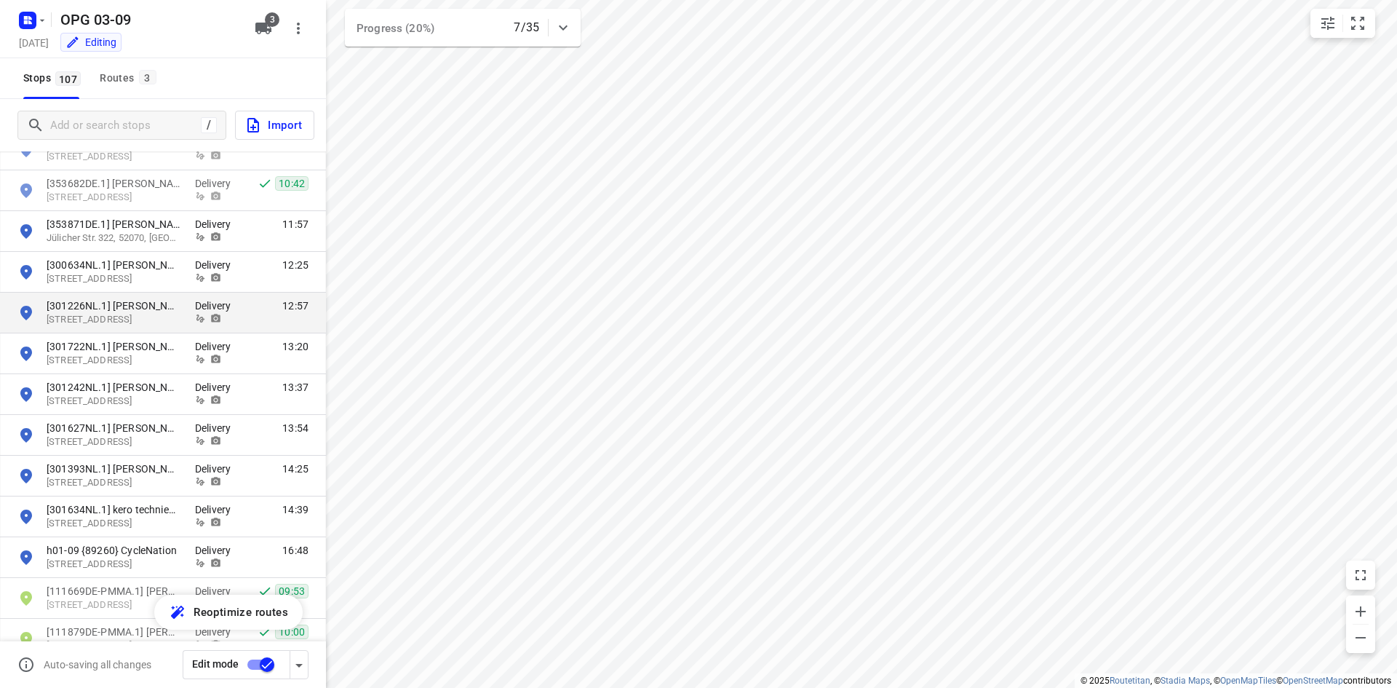
scroll to position [3575, 0]
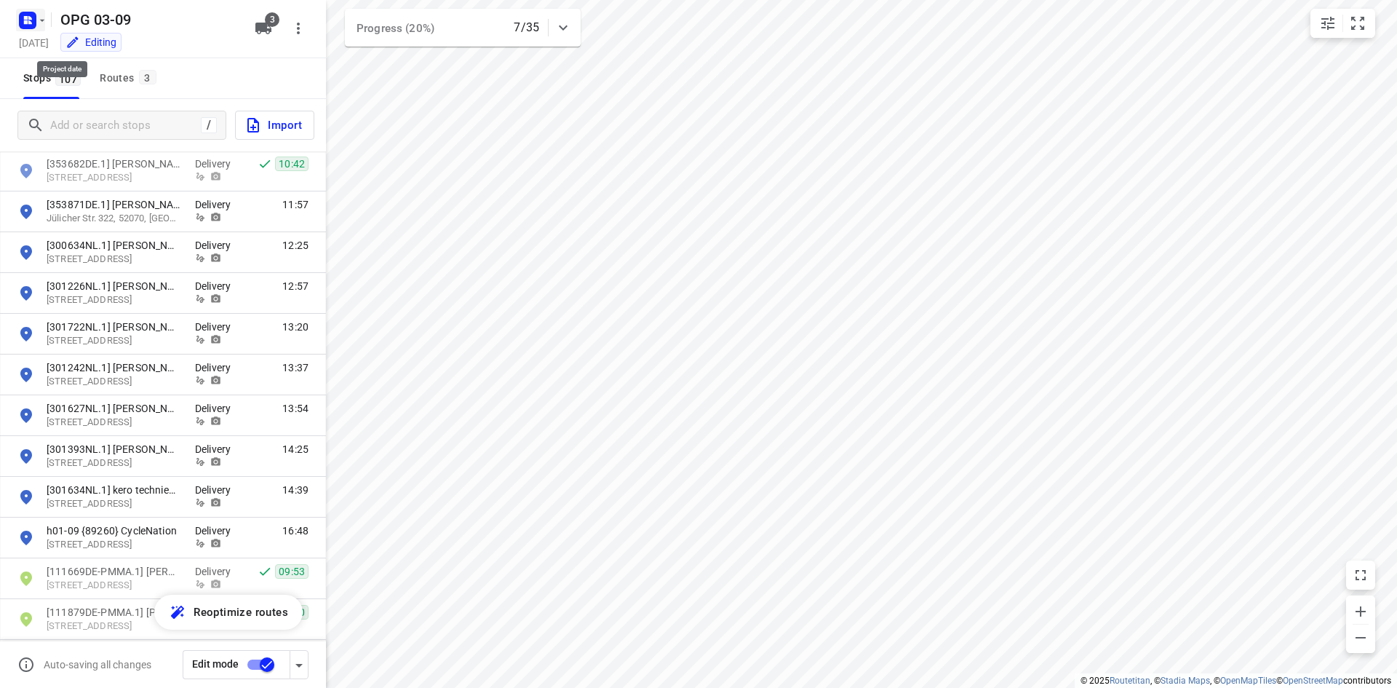
click at [31, 26] on rect "button" at bounding box center [27, 20] width 17 height 17
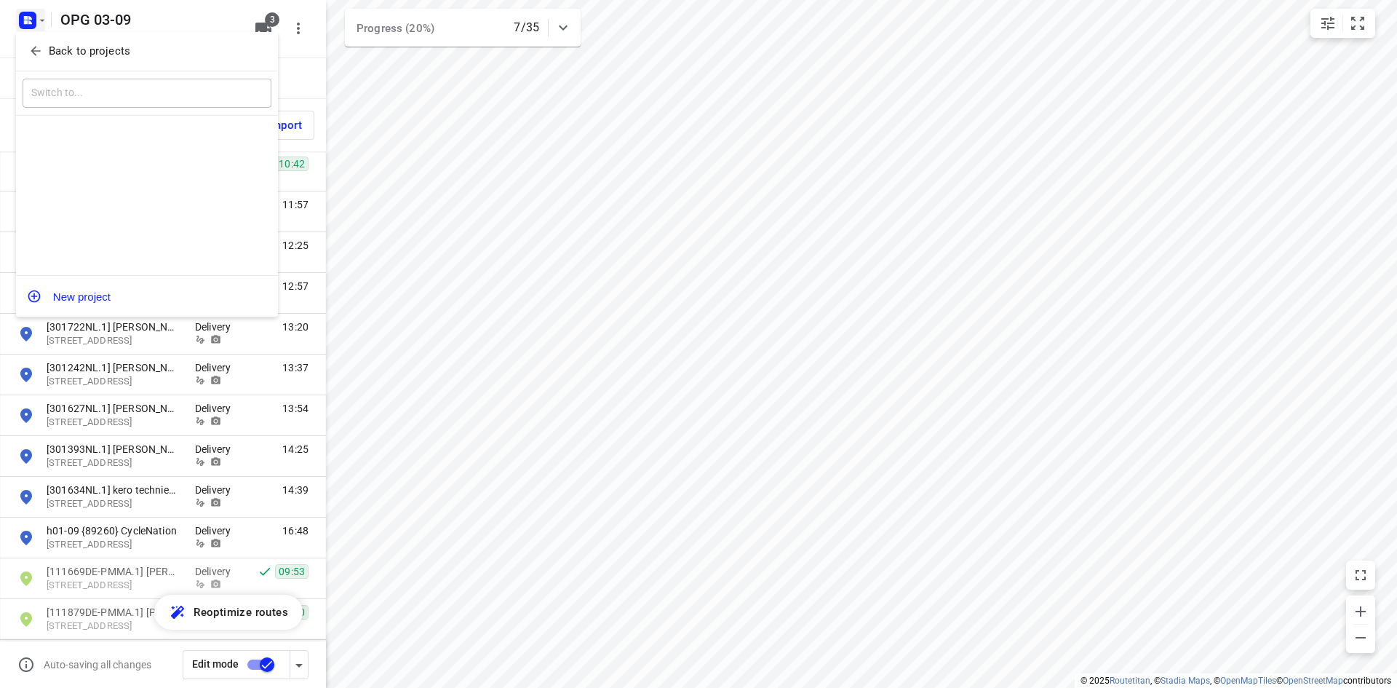
click at [45, 52] on span "Back to projects" at bounding box center [146, 51] width 237 height 17
